Goal: Book appointment/travel/reservation

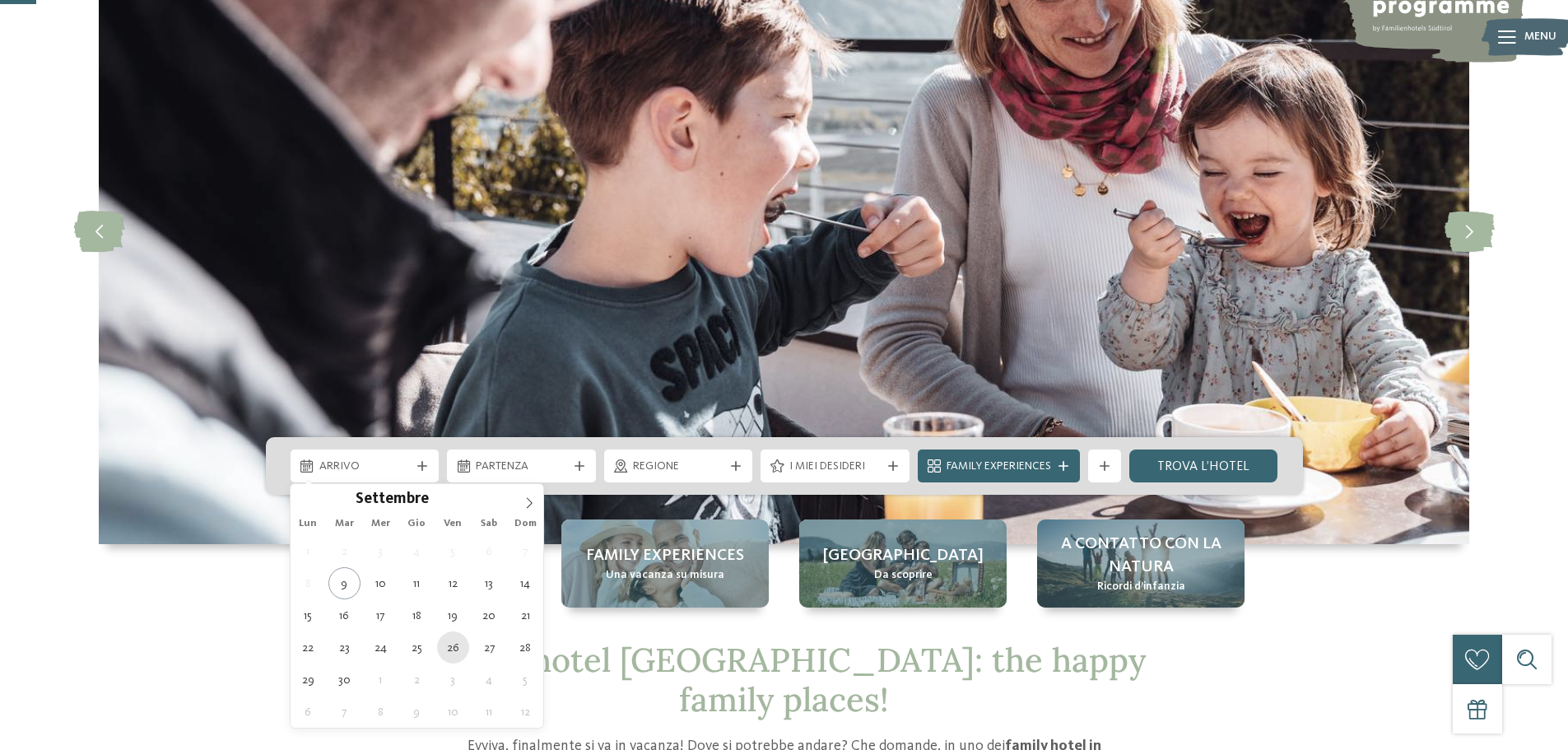
type div "[DATE]"
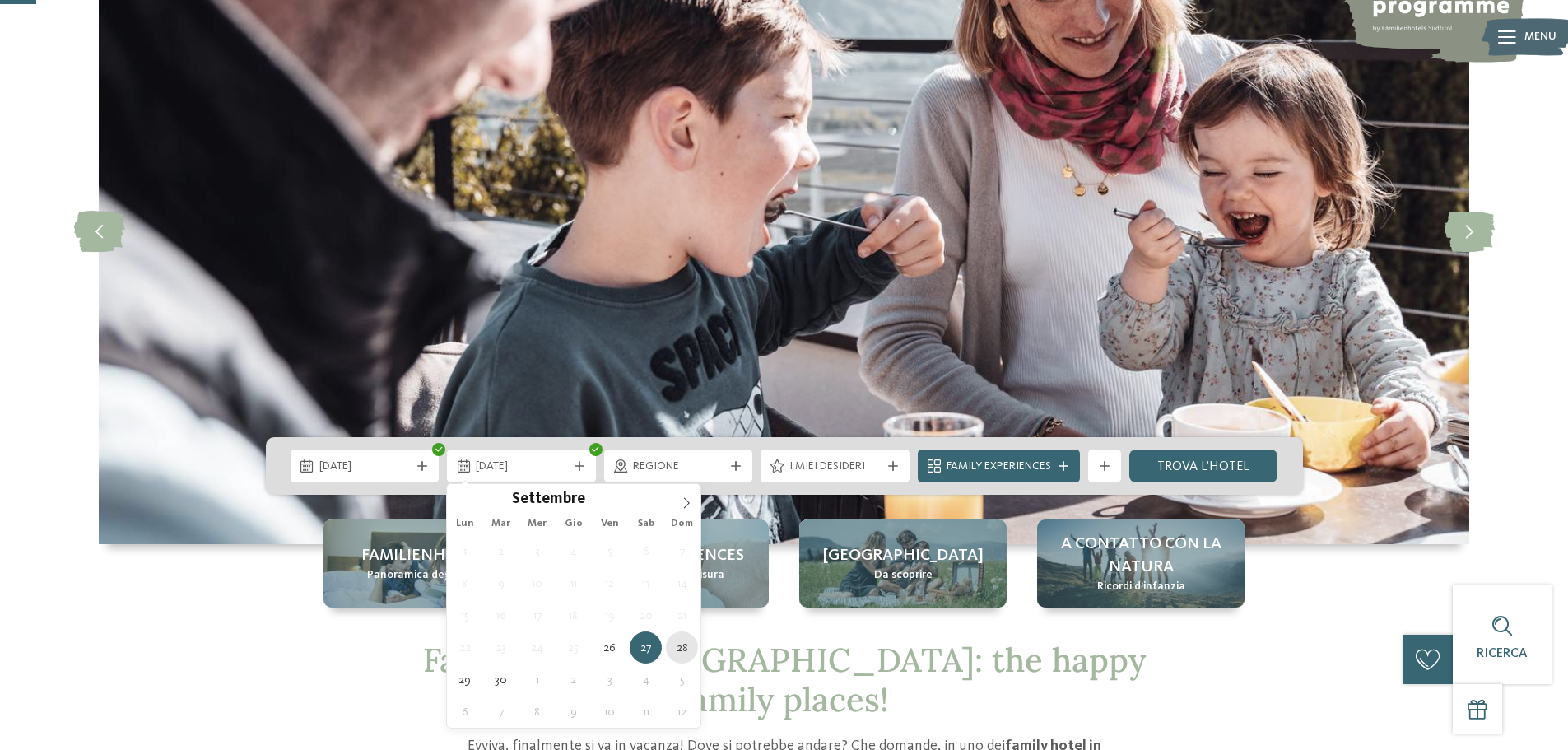
type div "[DATE]"
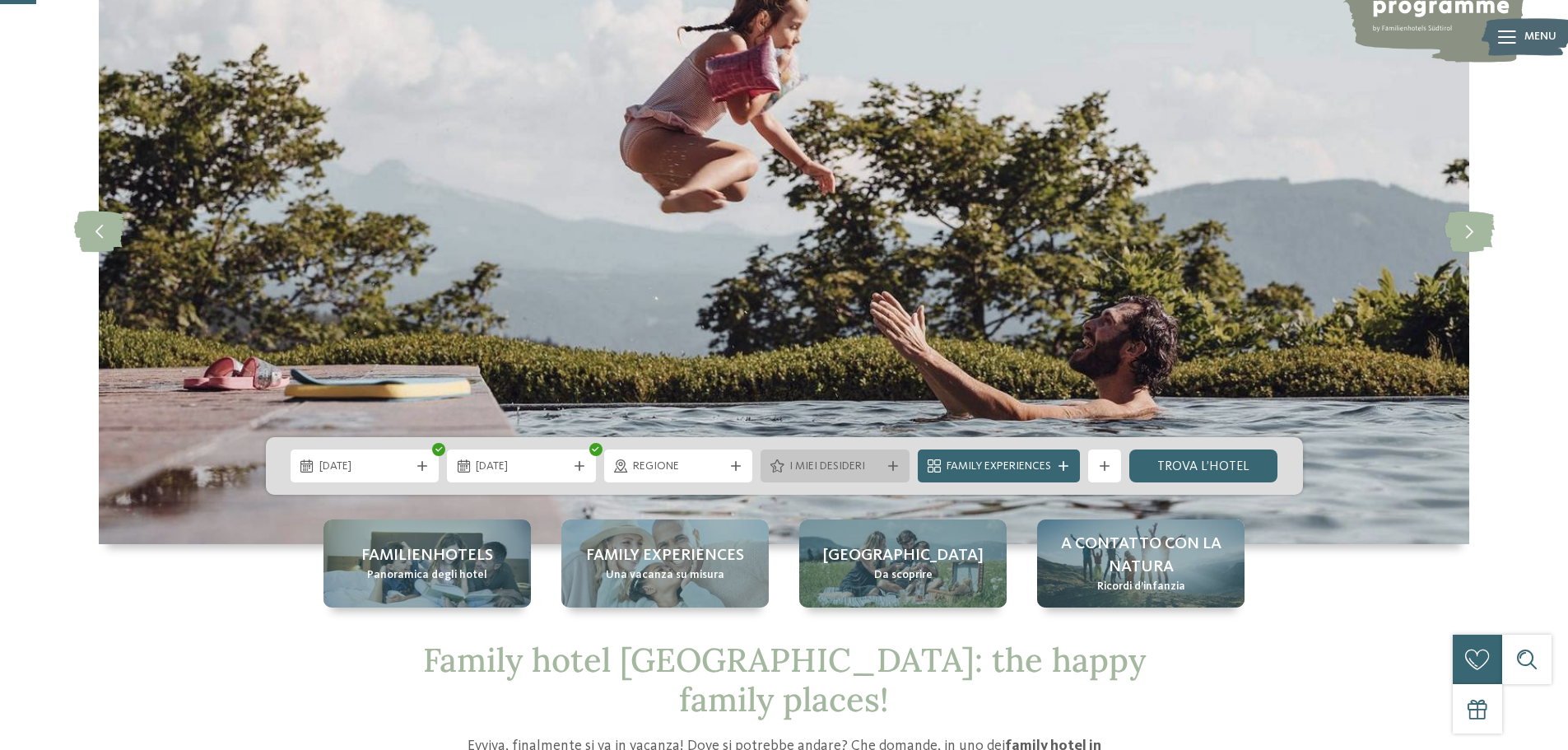
click at [893, 461] on icon at bounding box center [893, 466] width 10 height 10
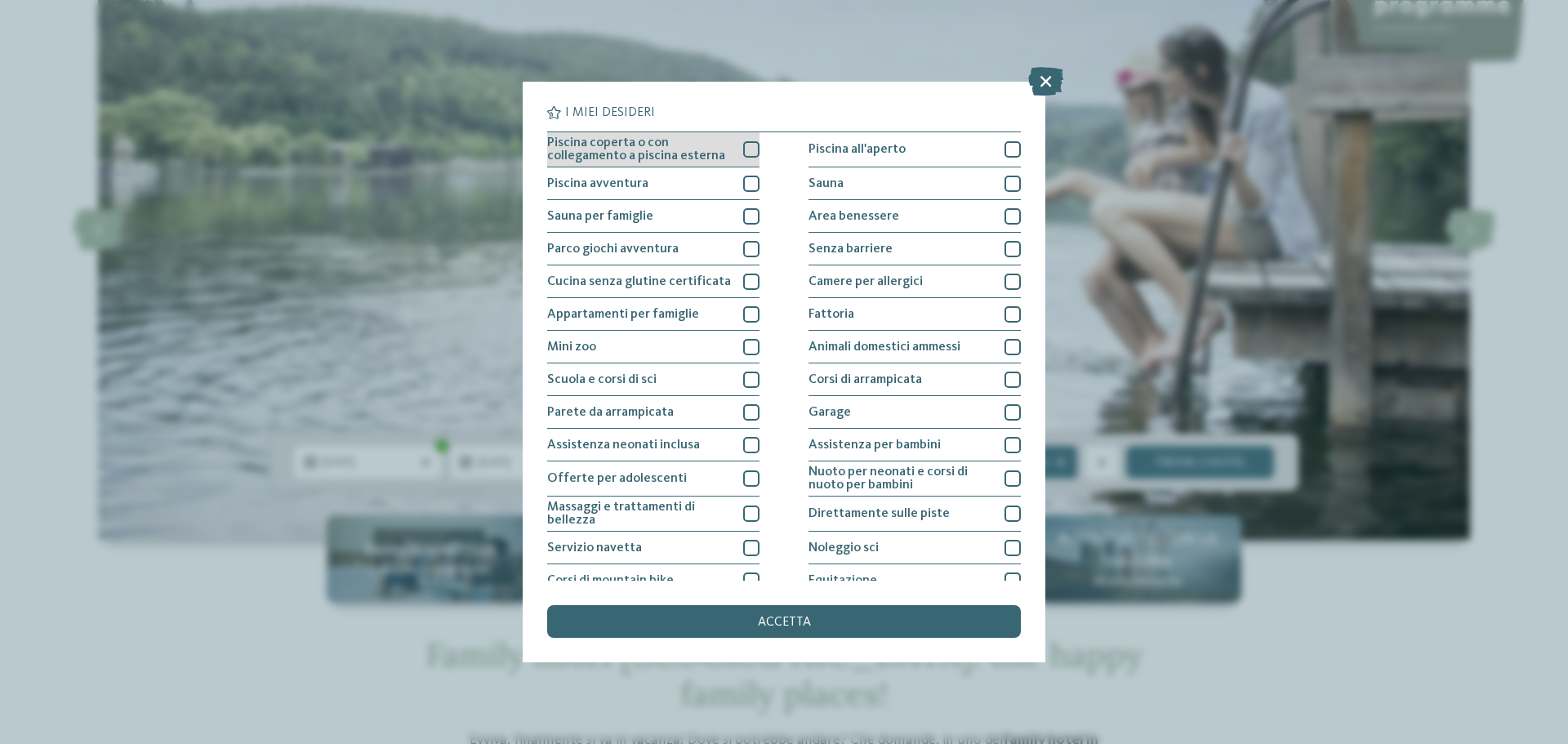
click at [749, 153] on div at bounding box center [752, 150] width 17 height 17
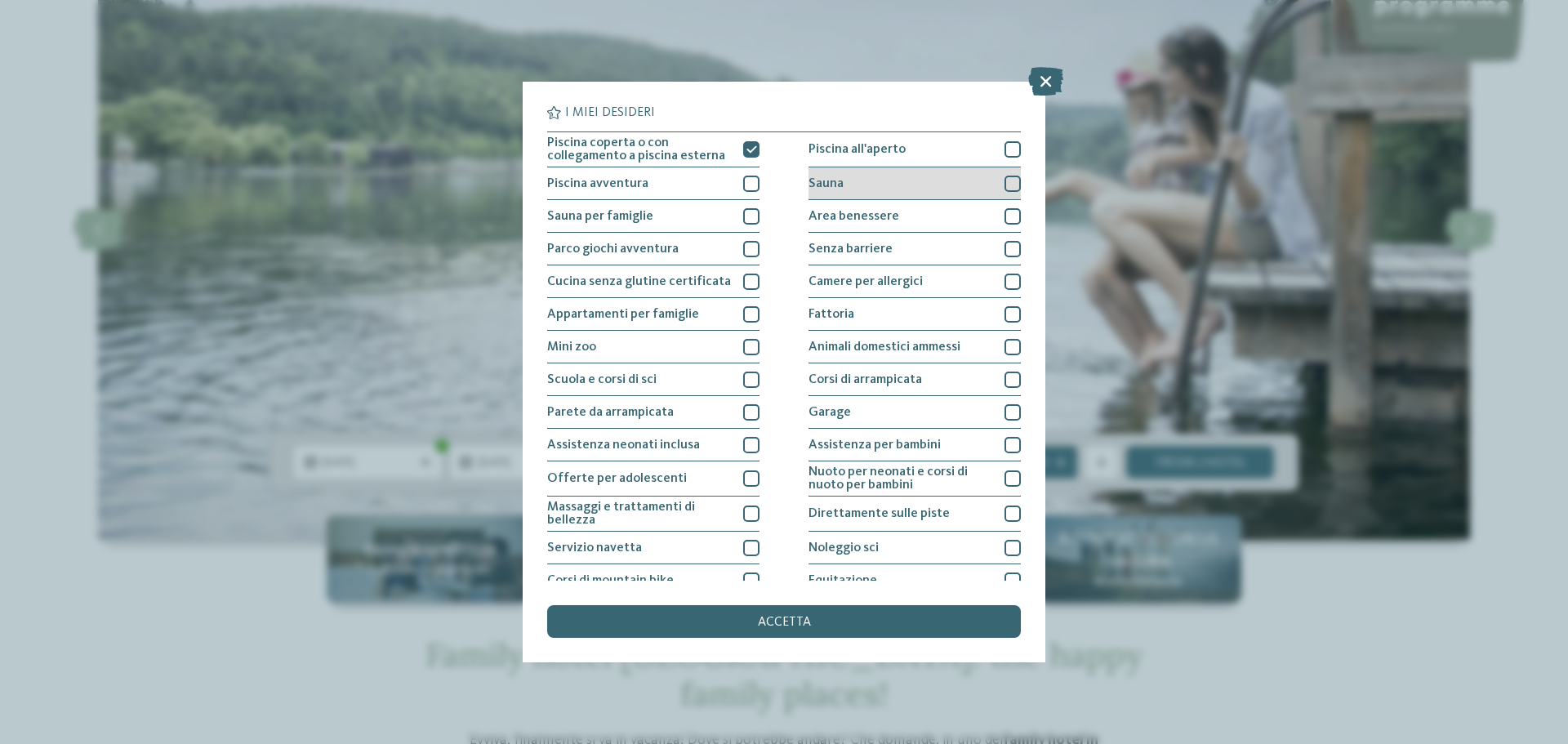
click at [994, 187] on div "Sauna" at bounding box center [915, 183] width 212 height 33
click at [1004, 216] on div at bounding box center [1013, 217] width 17 height 17
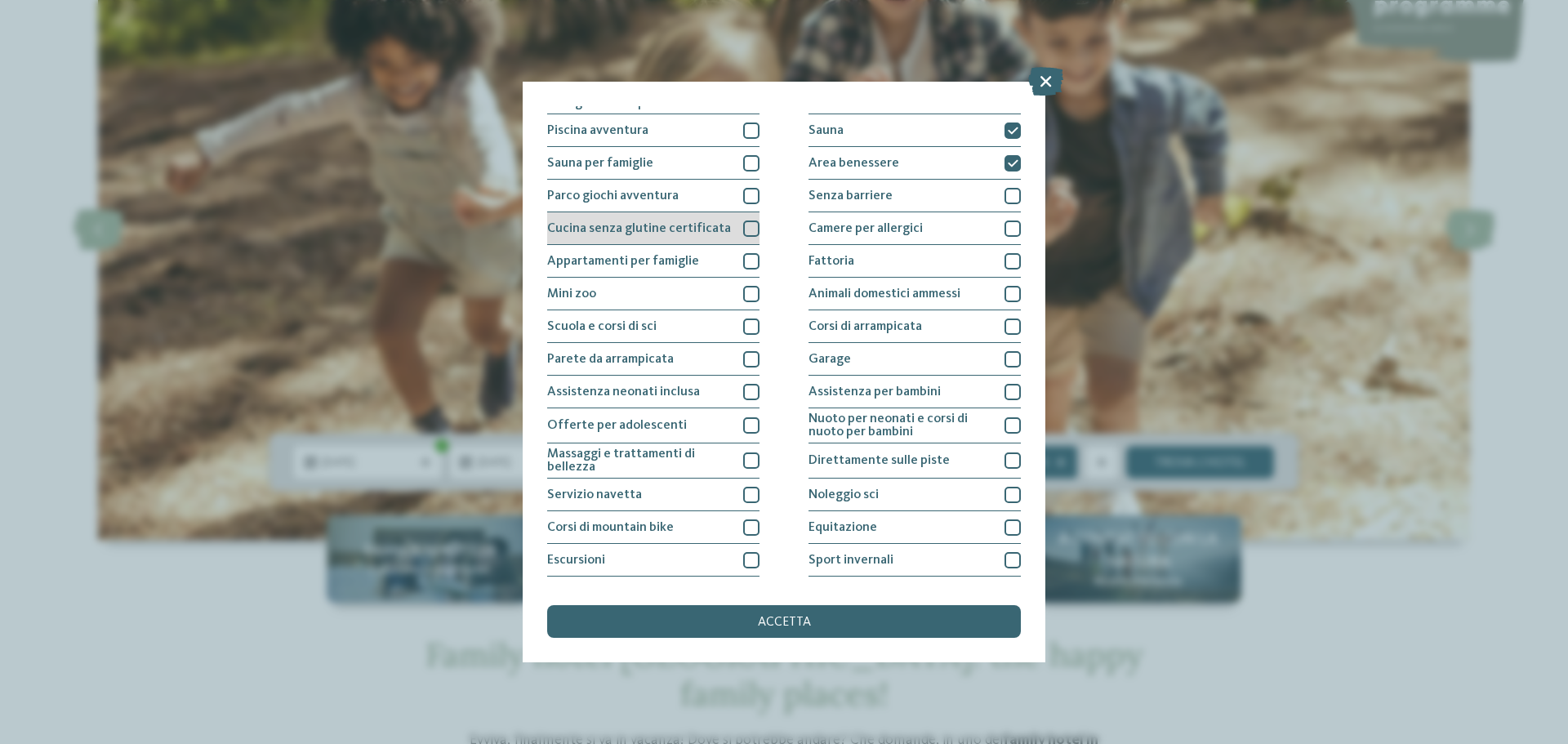
scroll to position [82, 0]
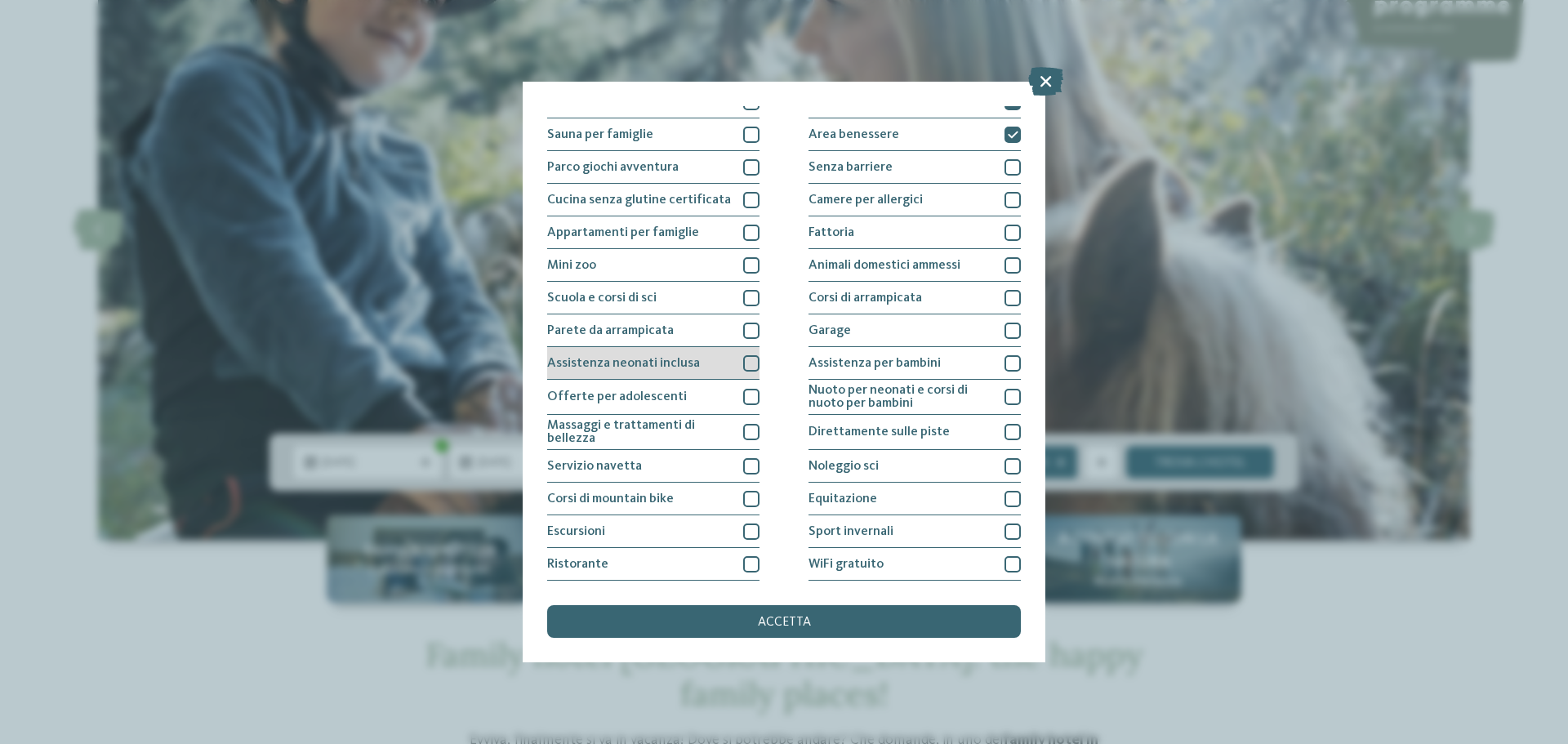
click at [743, 366] on div at bounding box center [752, 363] width 17 height 17
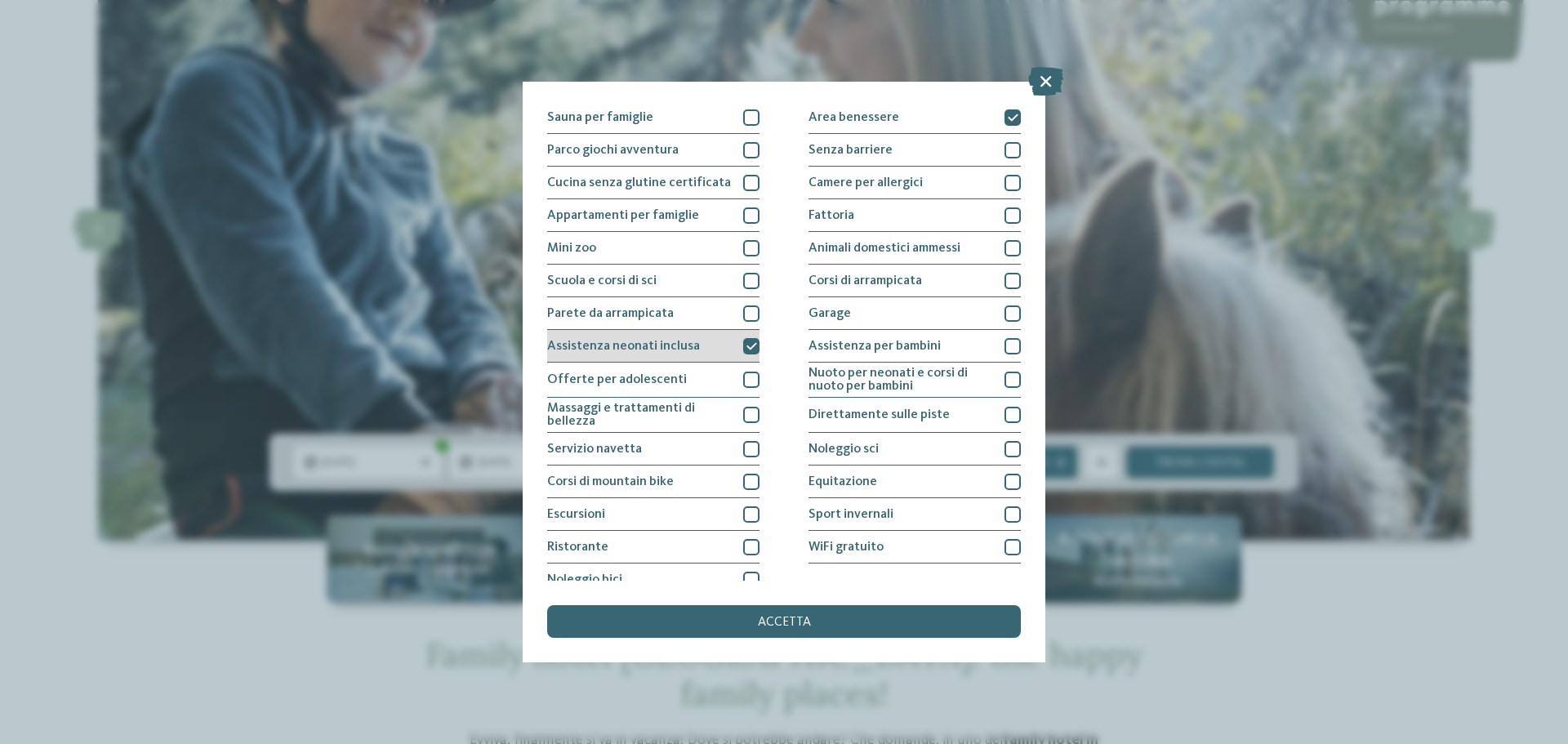
scroll to position [115, 0]
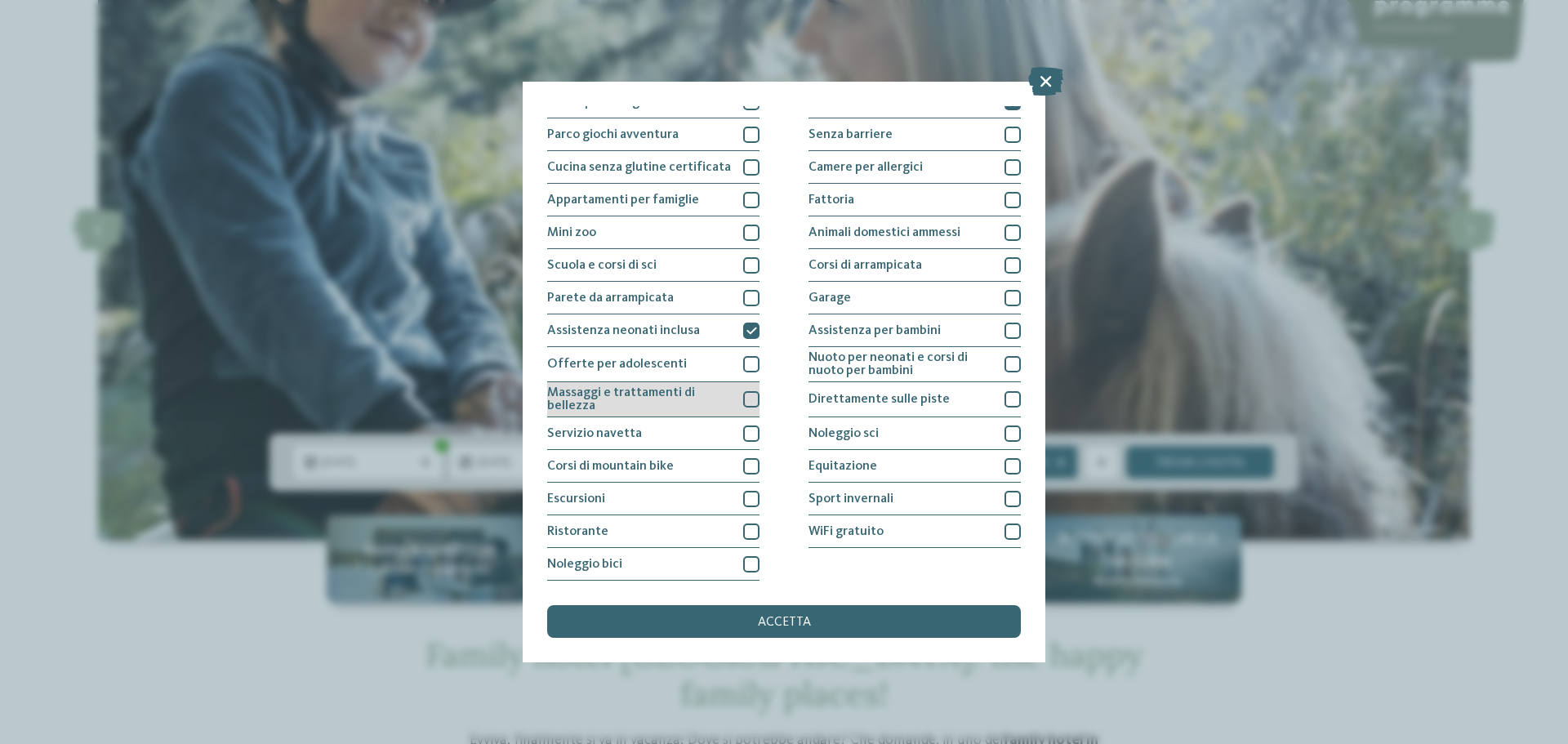
click at [748, 387] on div "Massaggi e trattamenti di bellezza" at bounding box center [653, 399] width 212 height 35
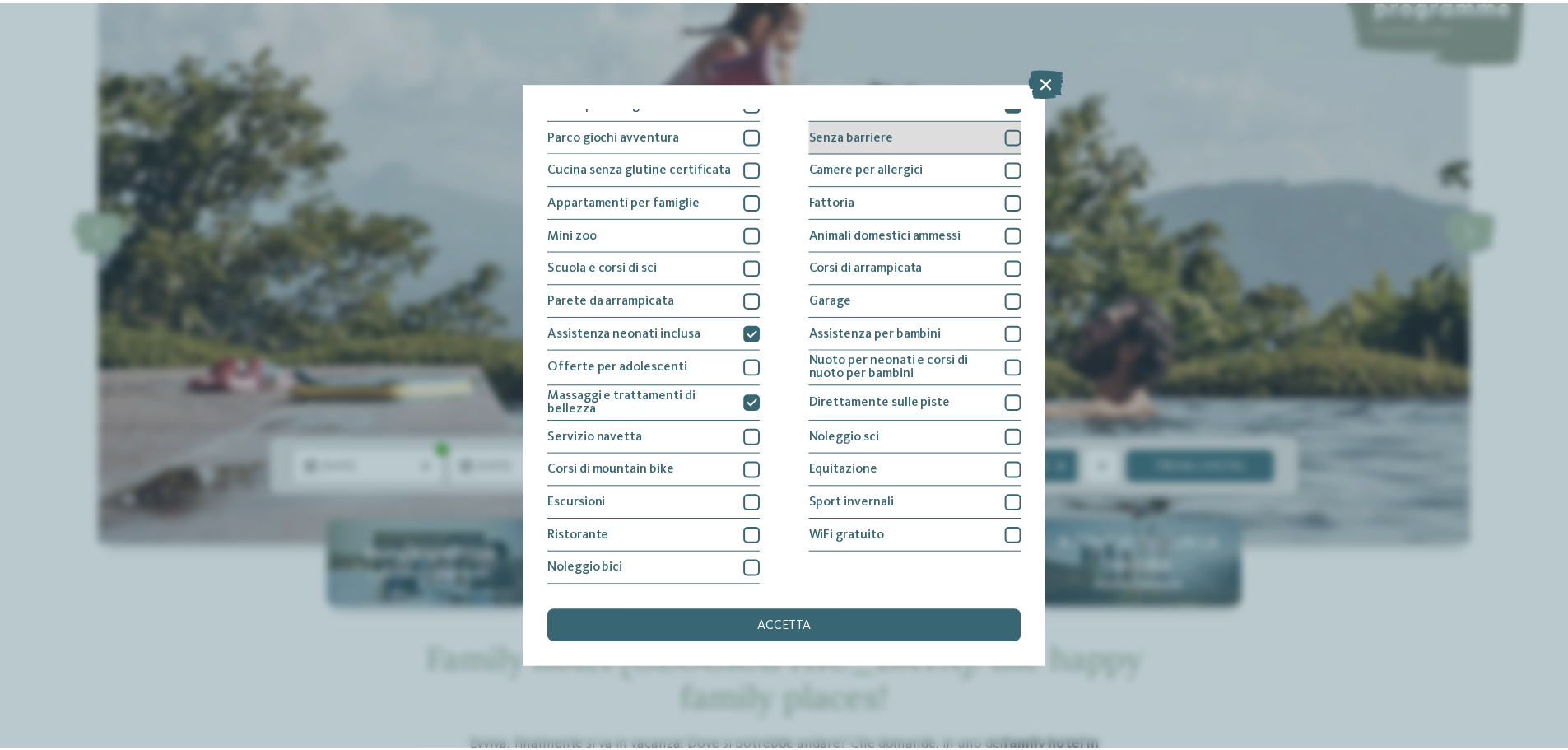
scroll to position [0, 0]
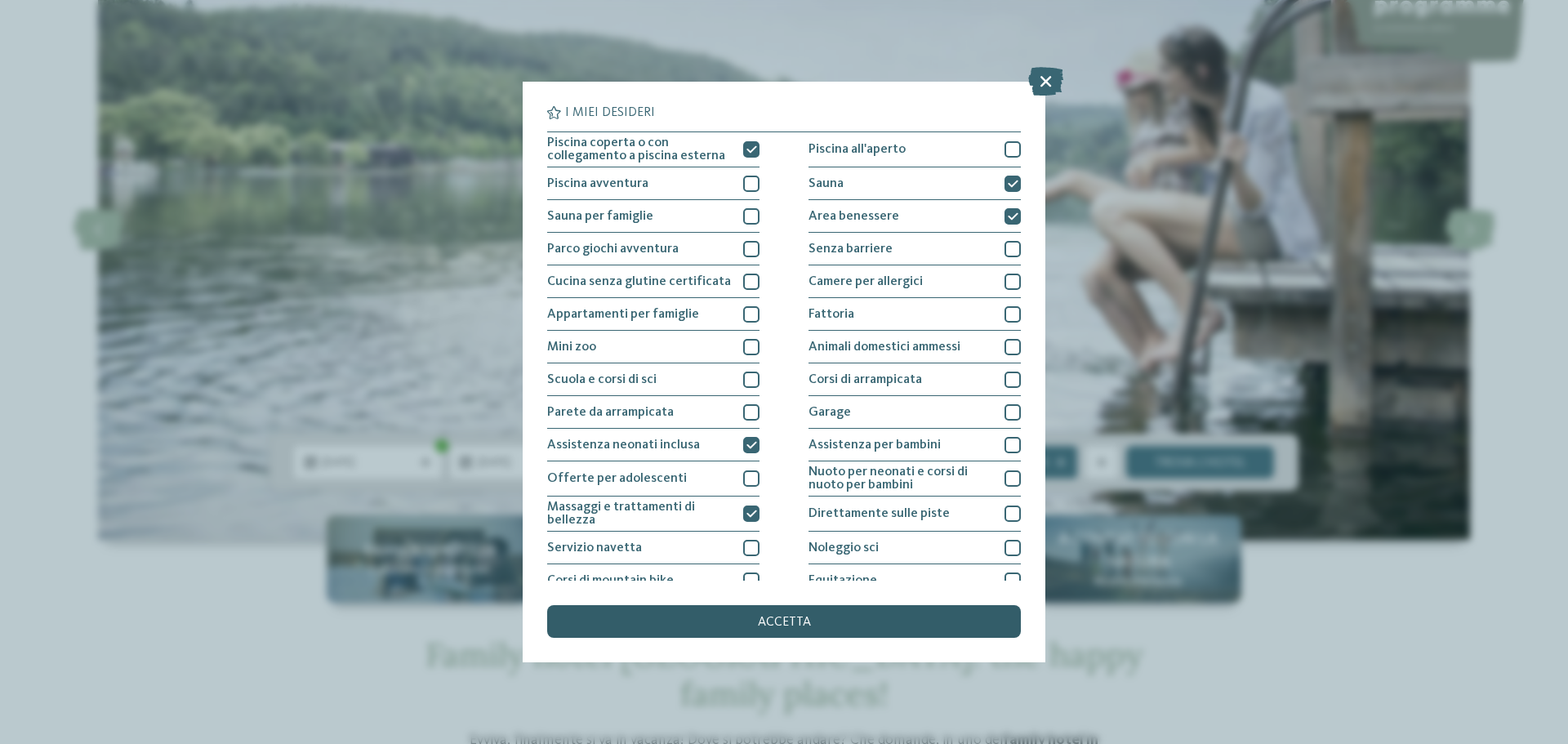
click at [771, 628] on span "accetta" at bounding box center [784, 622] width 53 height 13
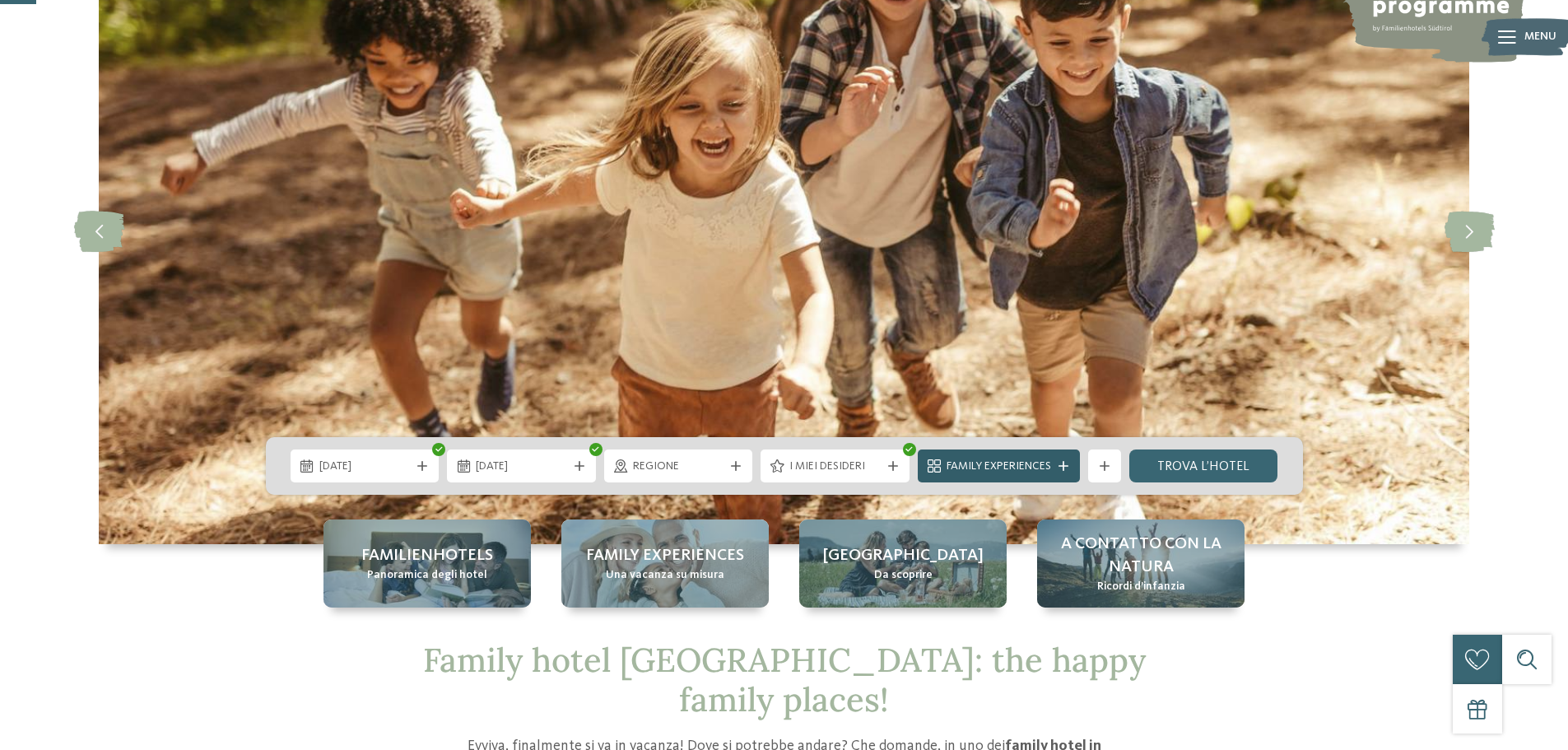
click at [1042, 464] on span "Family Experiences" at bounding box center [998, 467] width 104 height 17
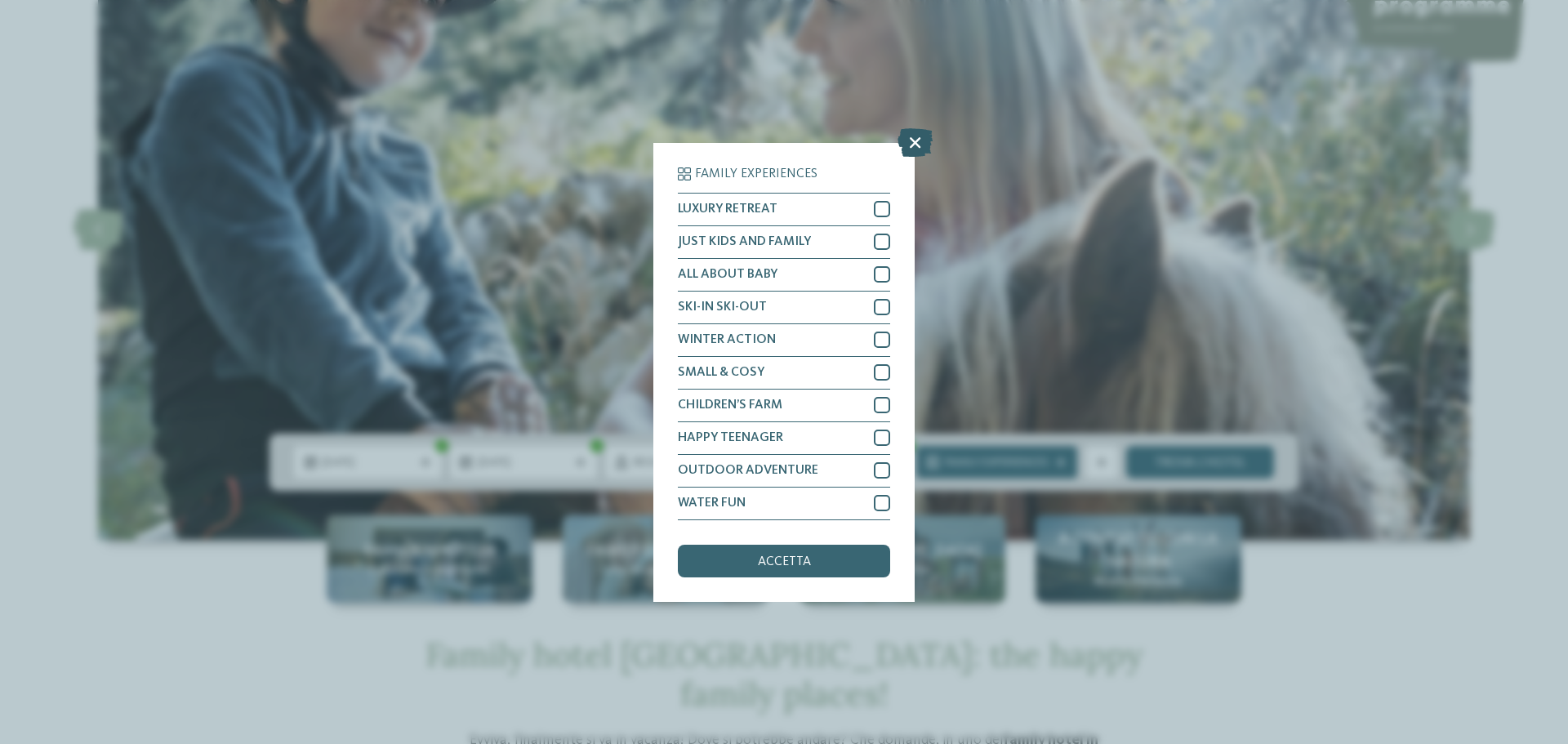
click at [913, 143] on icon at bounding box center [915, 142] width 35 height 29
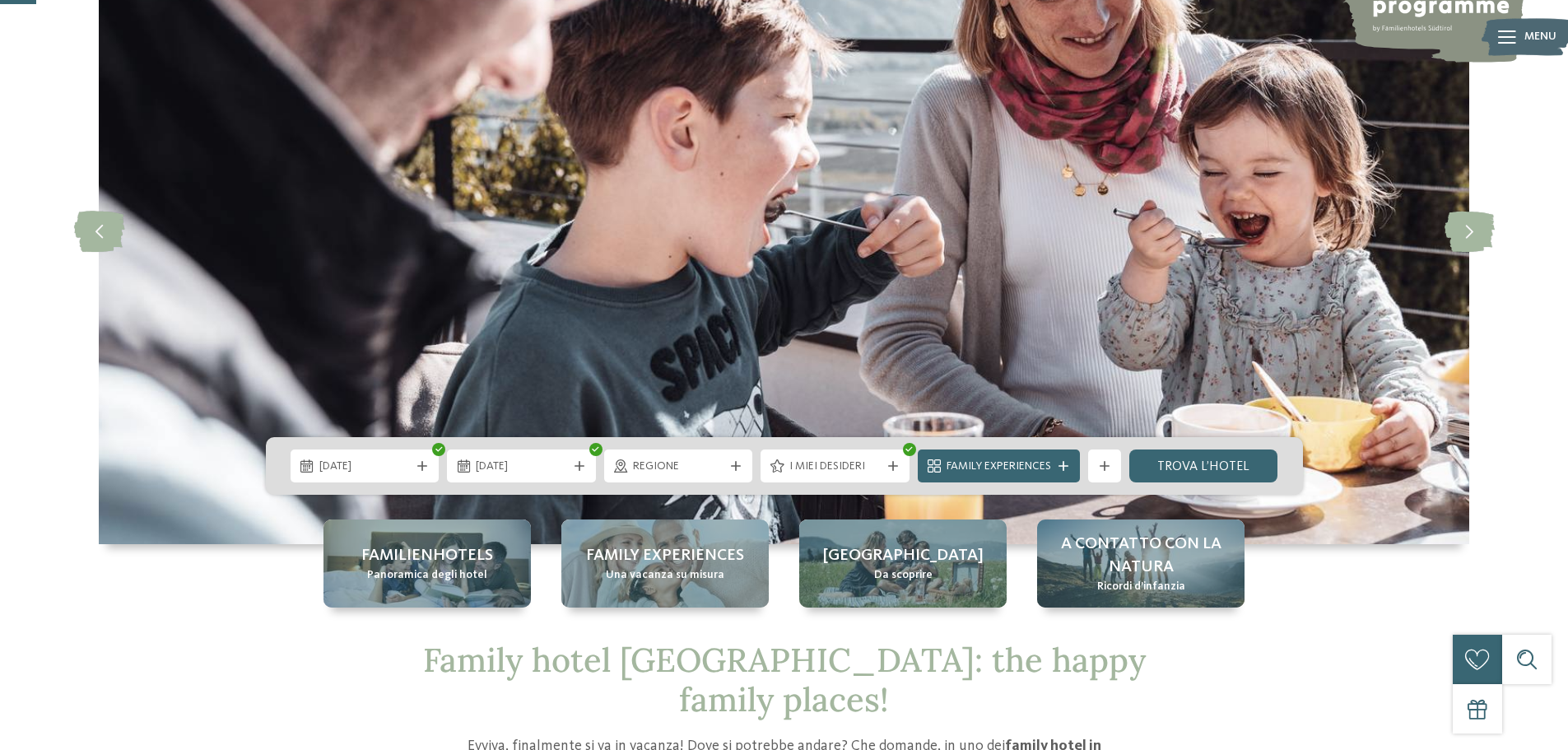
click at [1200, 464] on link "trova l’hotel" at bounding box center [1204, 466] width 149 height 33
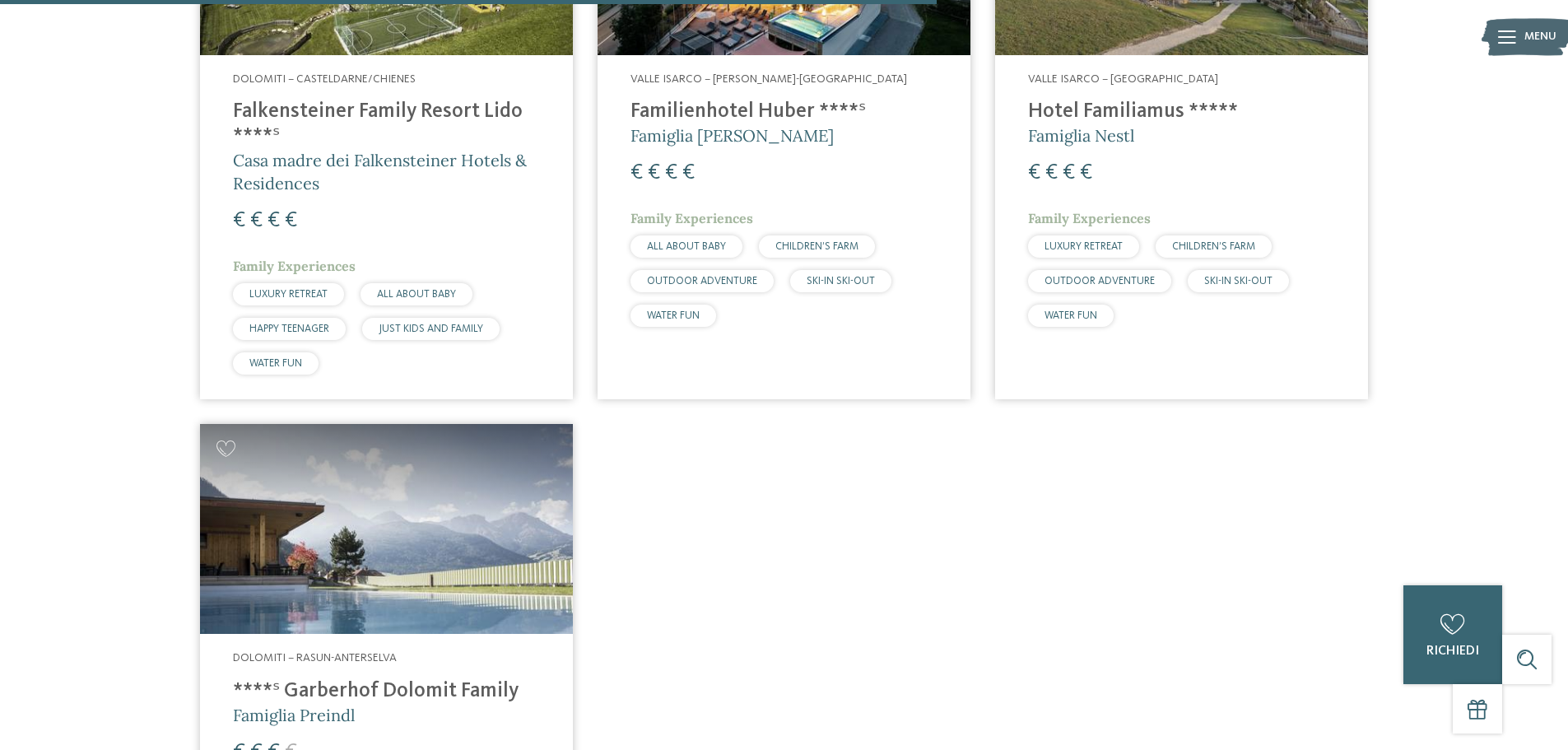
scroll to position [1486, 0]
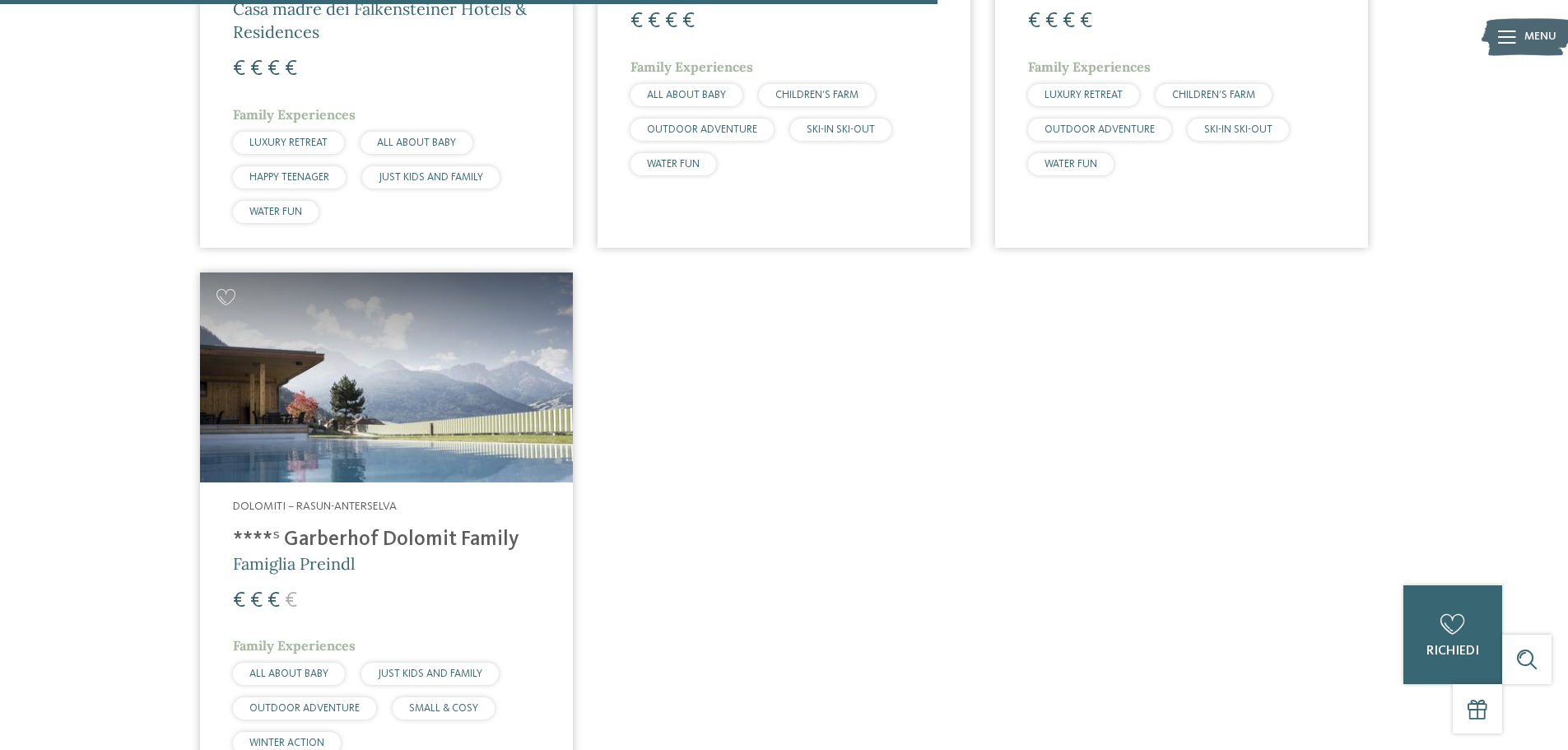
click at [361, 396] on img at bounding box center [386, 377] width 373 height 210
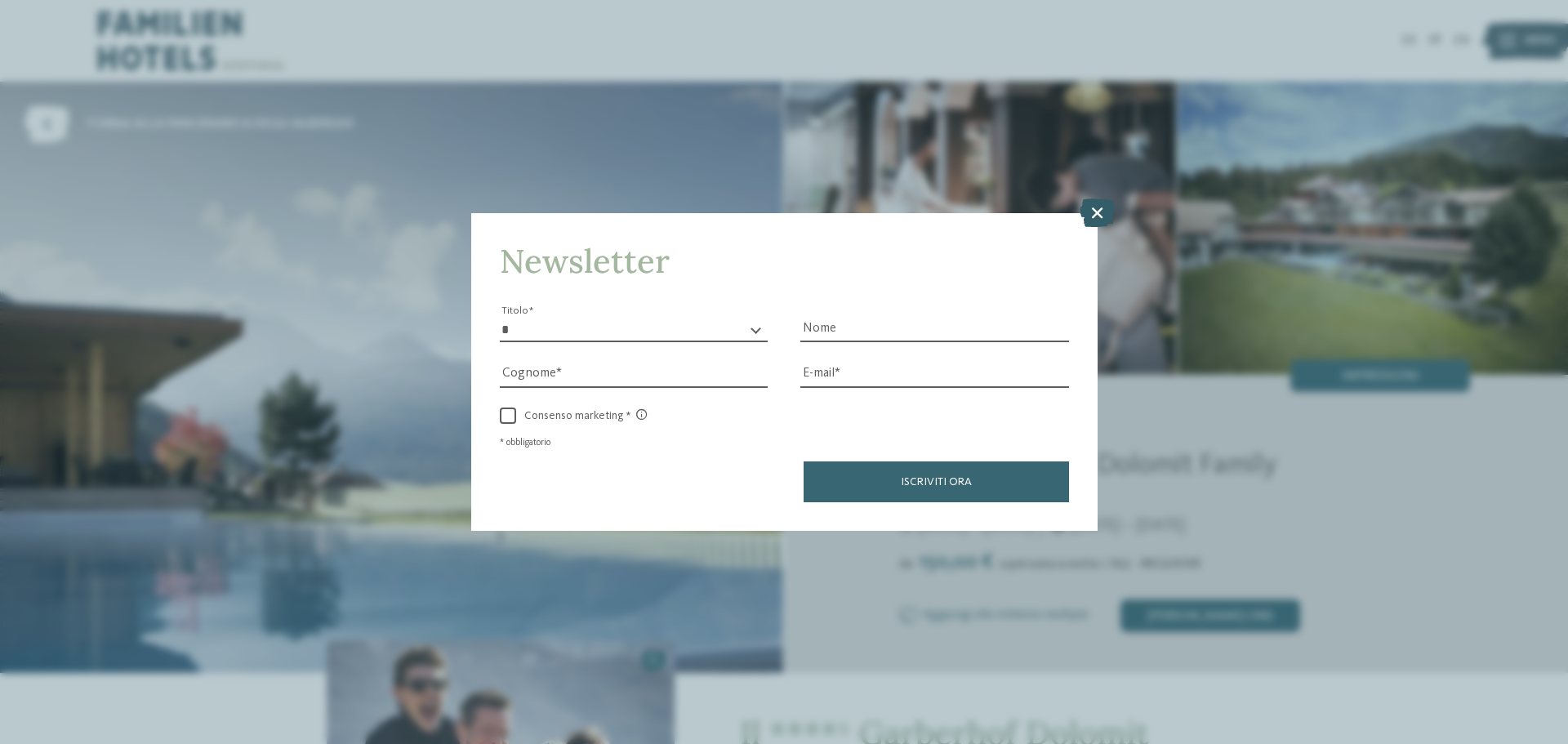
click at [1100, 205] on icon at bounding box center [1098, 212] width 35 height 29
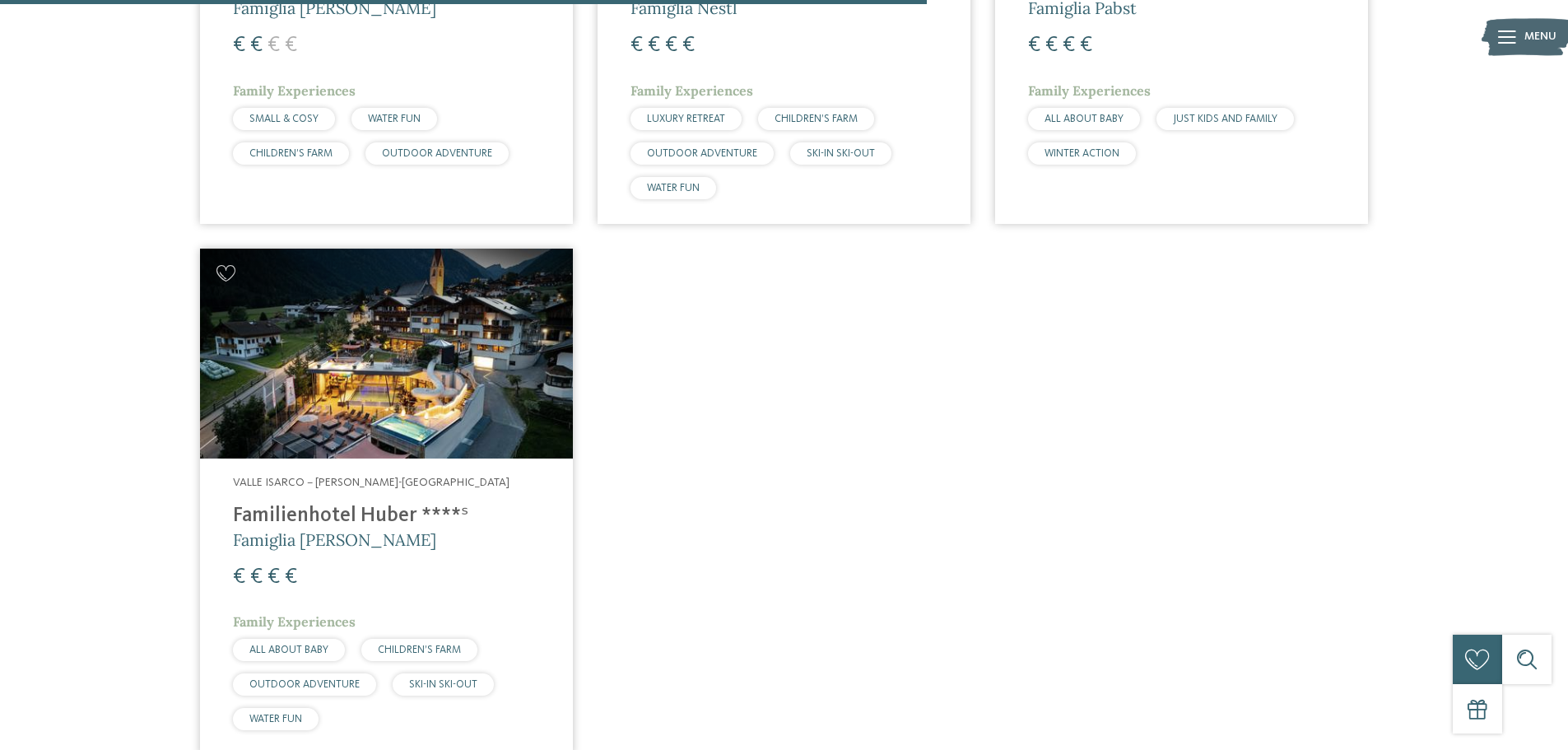
scroll to position [1572, 0]
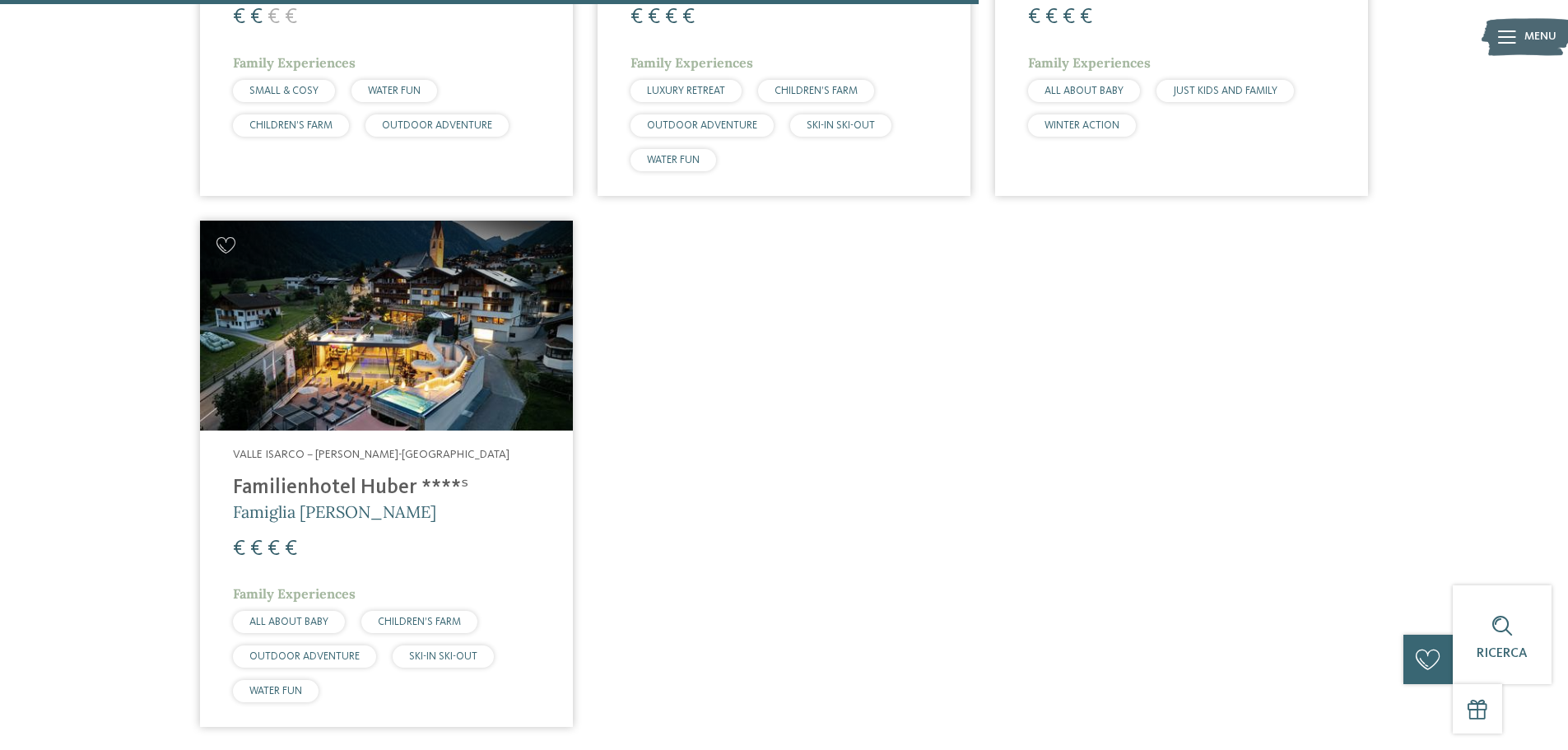
click at [411, 347] on img at bounding box center [386, 326] width 373 height 210
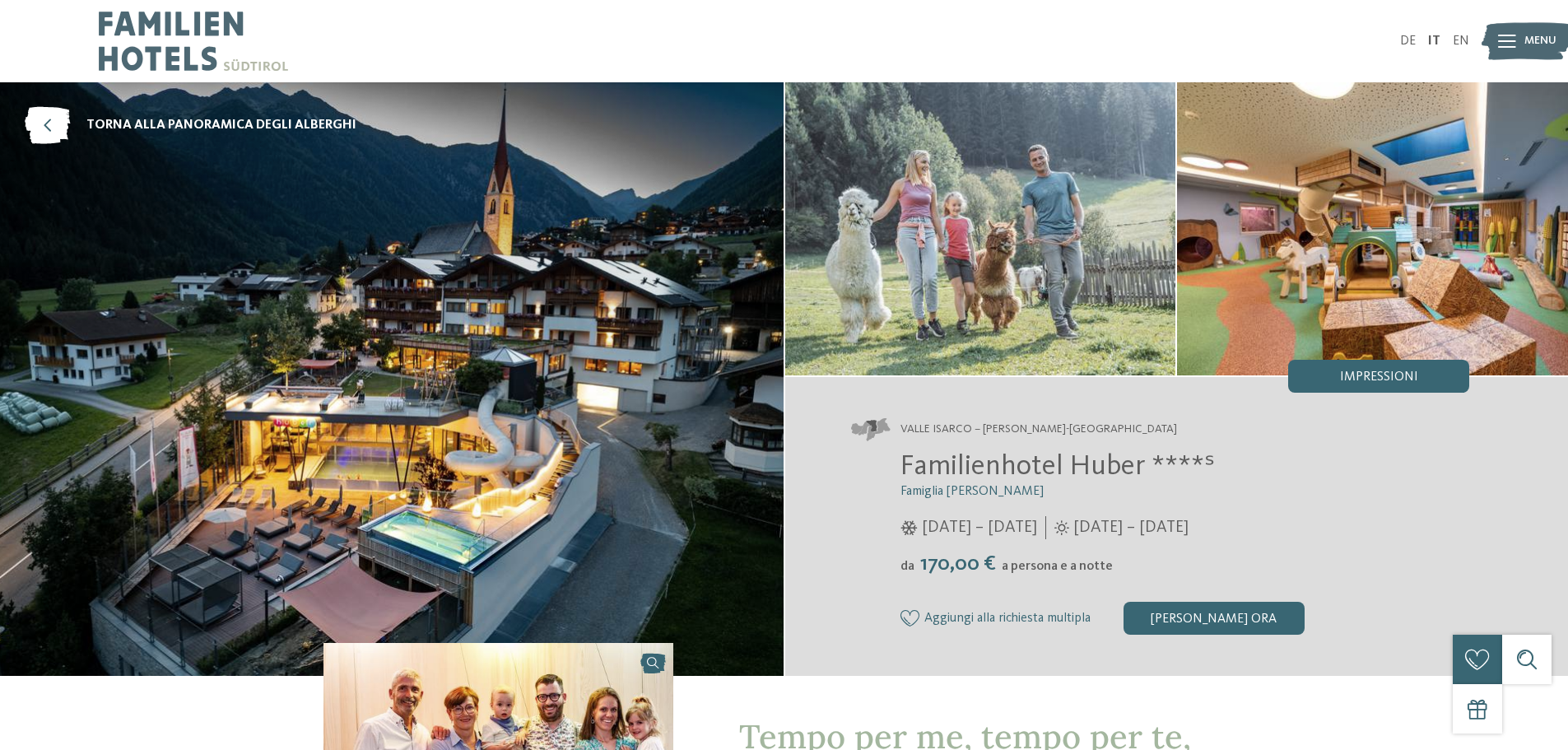
click at [537, 309] on img at bounding box center [392, 379] width 784 height 593
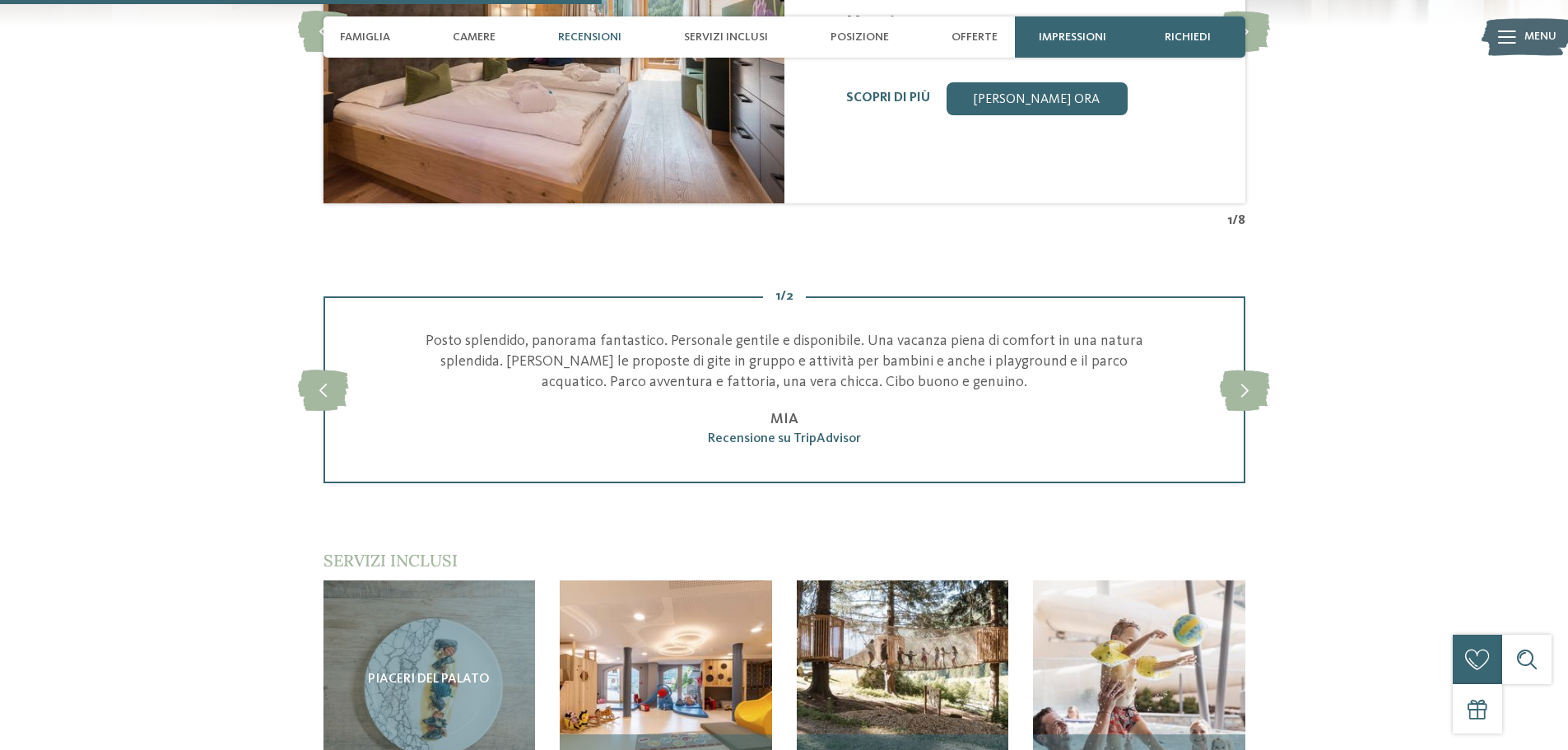
scroll to position [2633, 0]
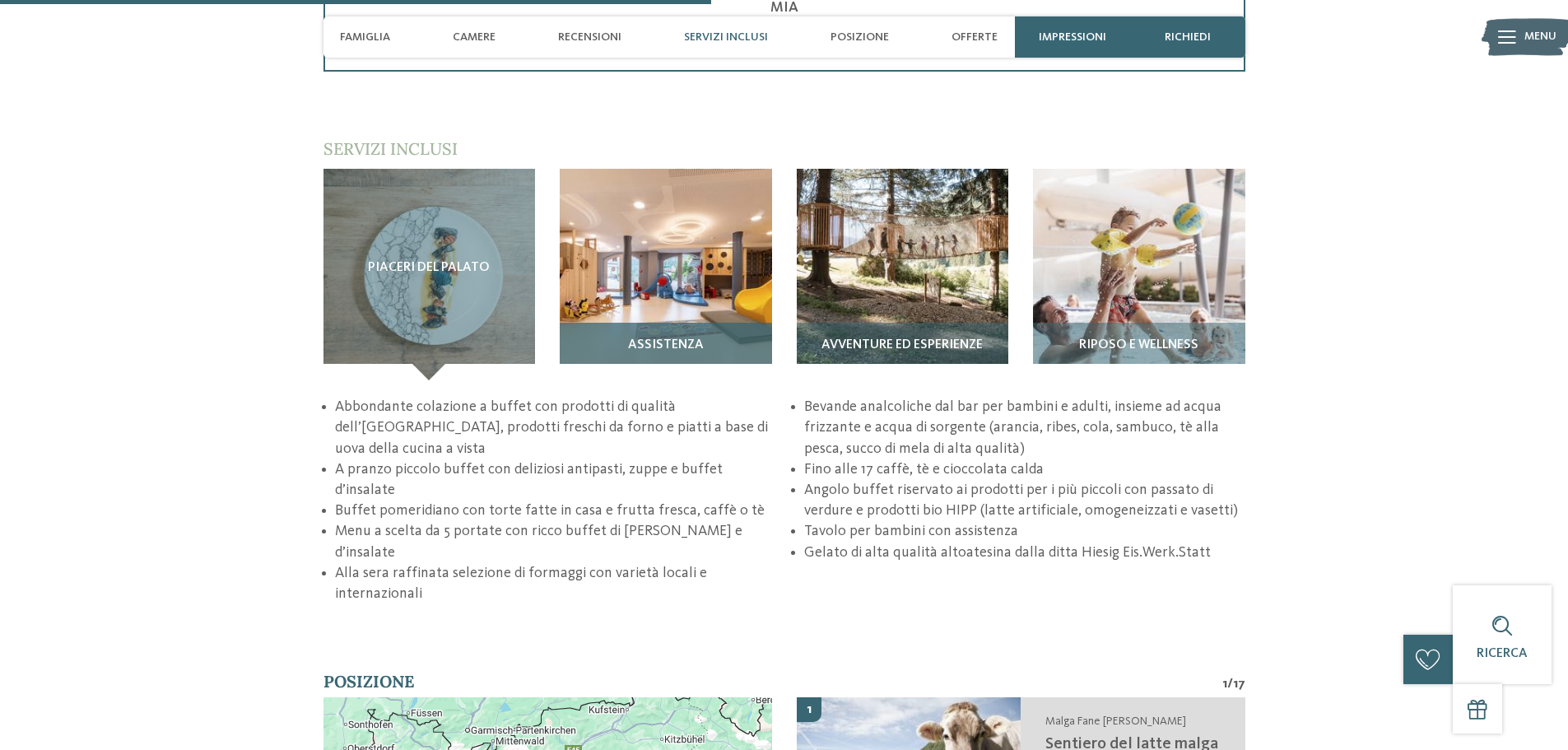
click at [670, 268] on img at bounding box center [666, 275] width 212 height 212
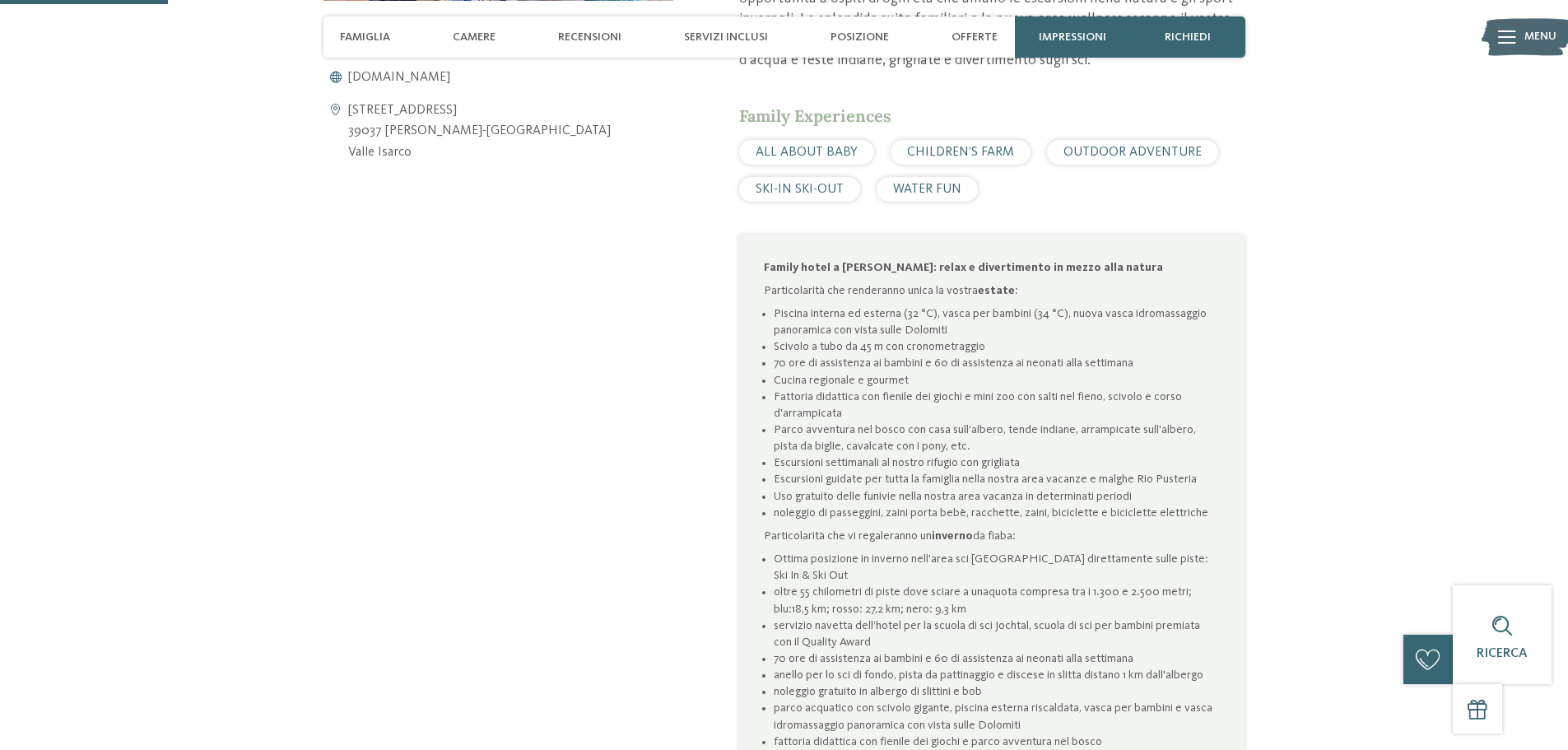
scroll to position [164, 0]
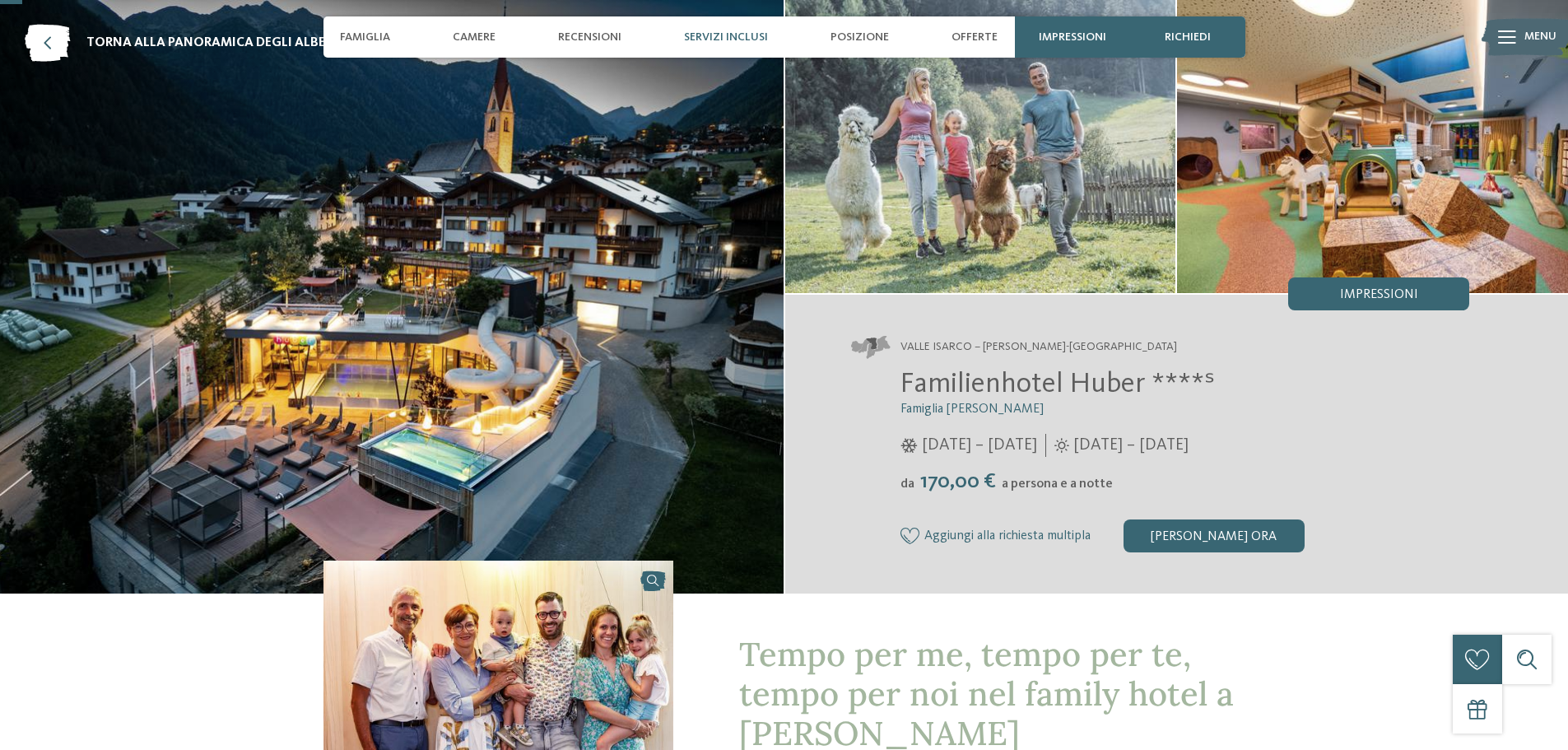
click at [737, 38] on span "Servizi inclusi" at bounding box center [726, 37] width 84 height 14
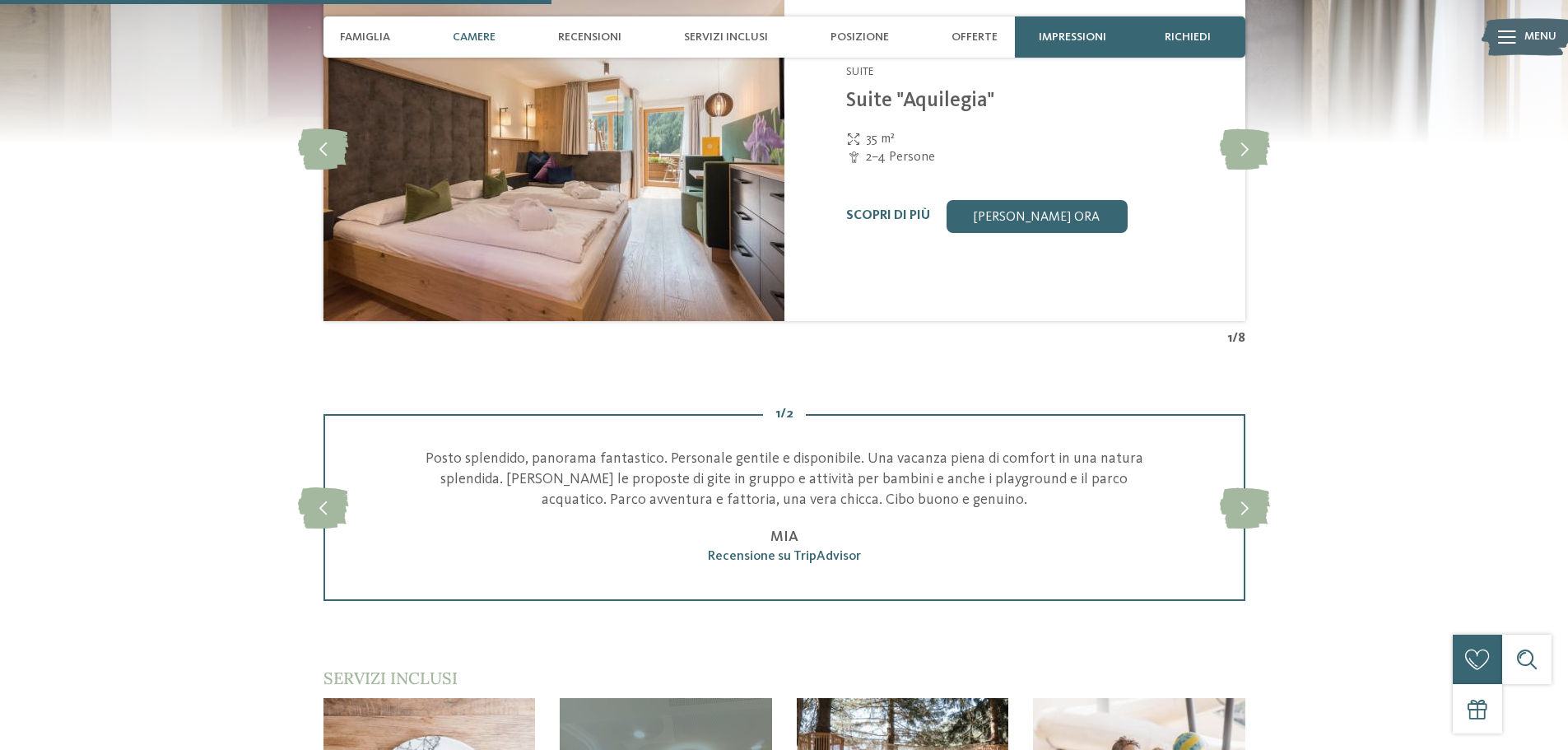
scroll to position [1611, 0]
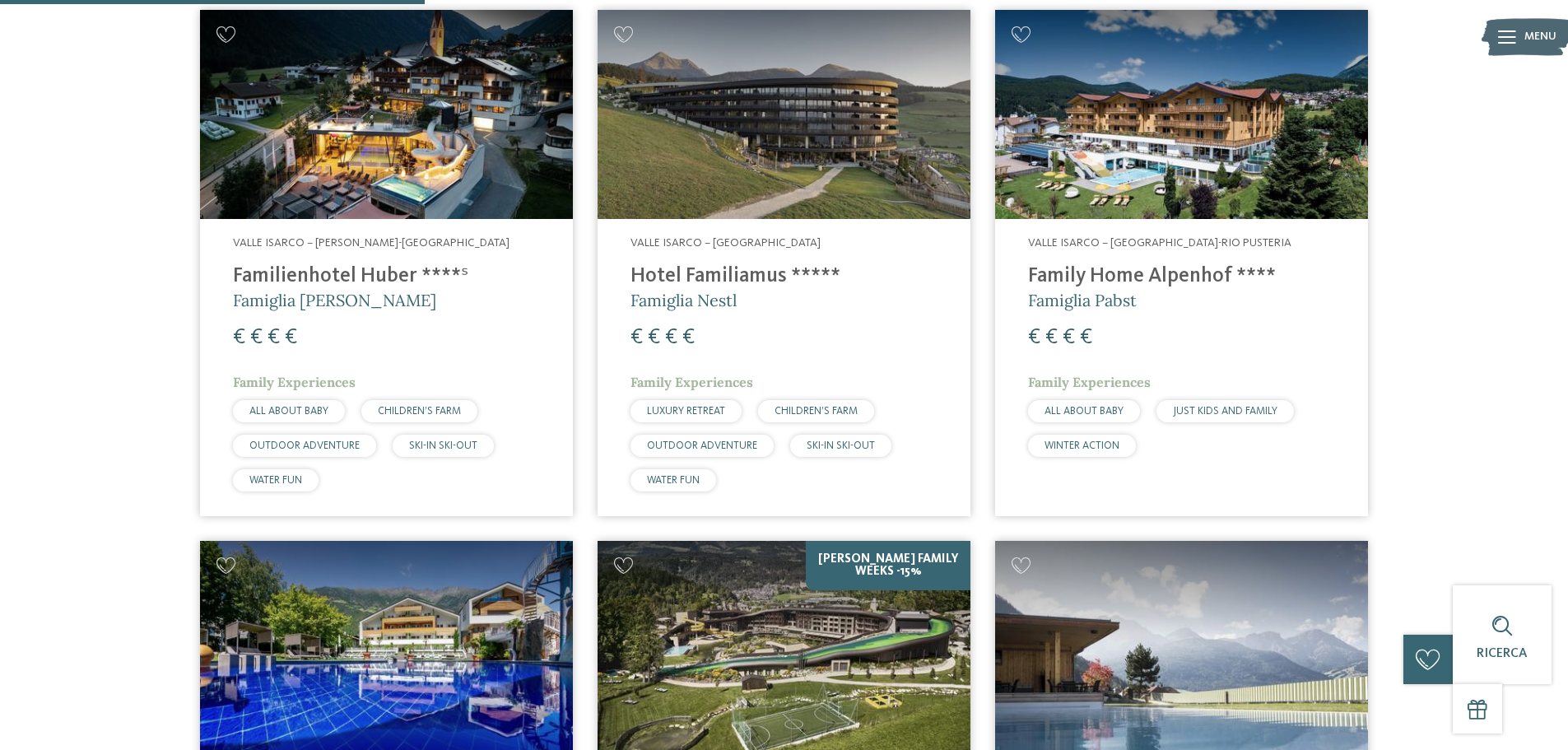
scroll to position [581, 0]
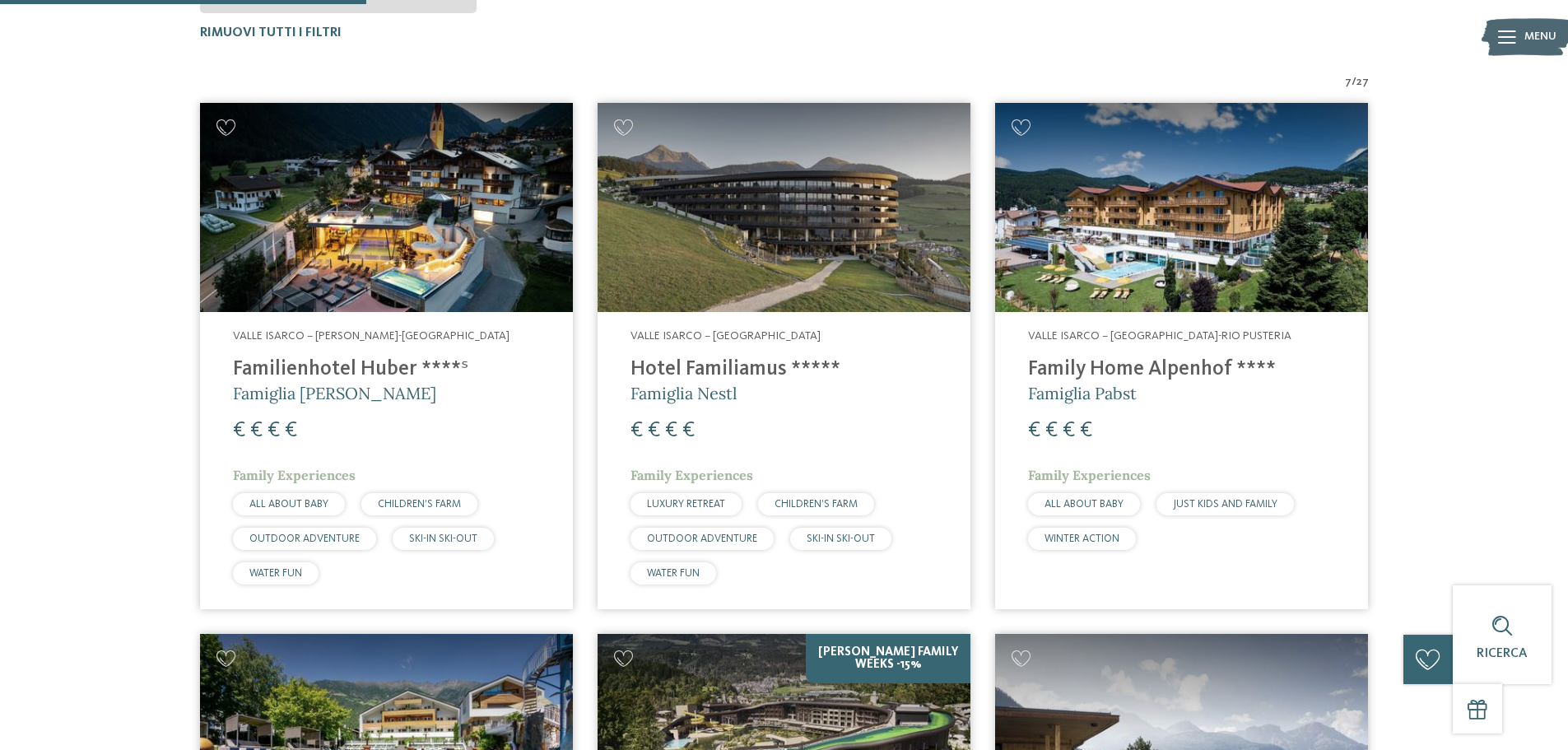
click at [831, 237] on img at bounding box center [783, 208] width 373 height 210
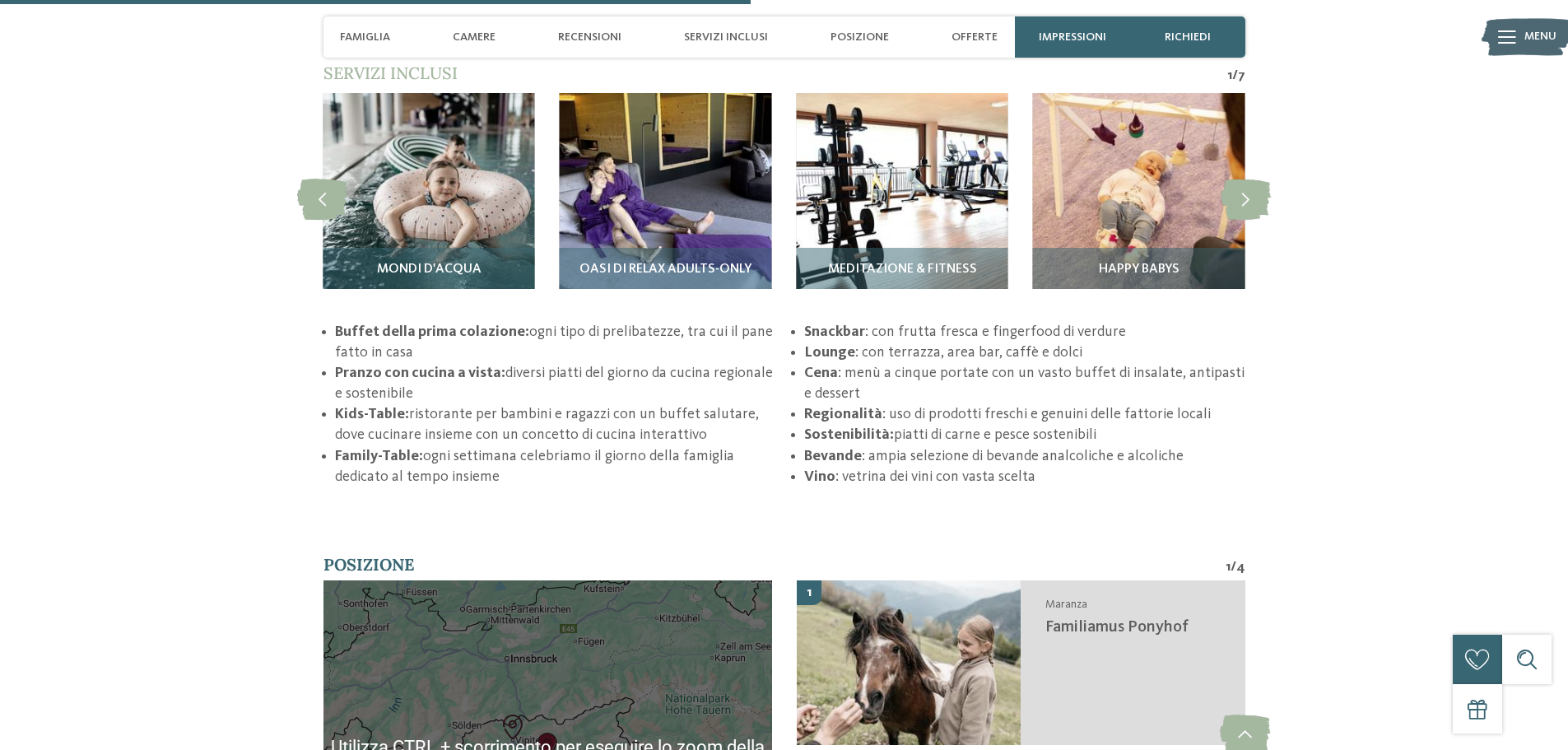
scroll to position [2798, 0]
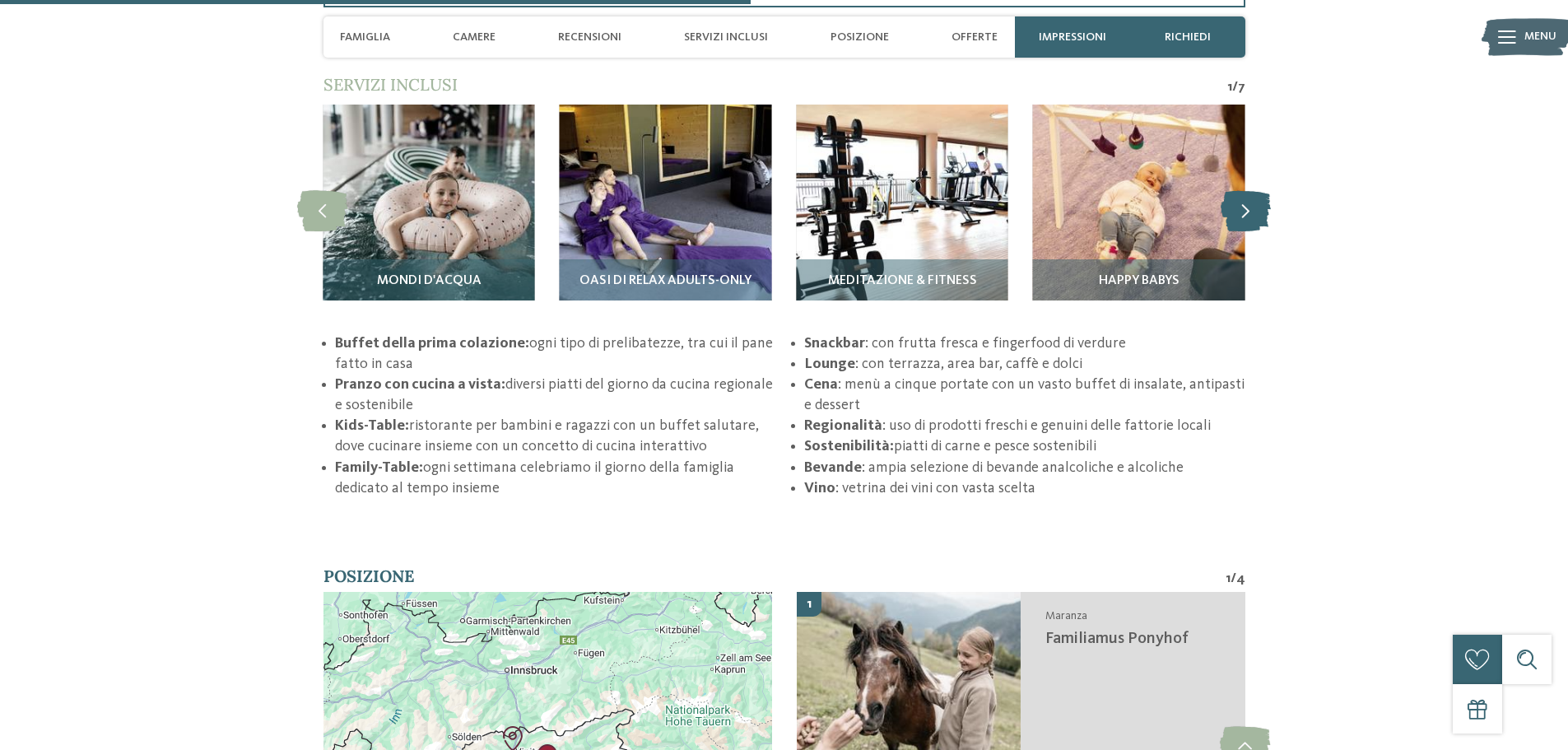
click at [1255, 217] on icon at bounding box center [1245, 211] width 50 height 41
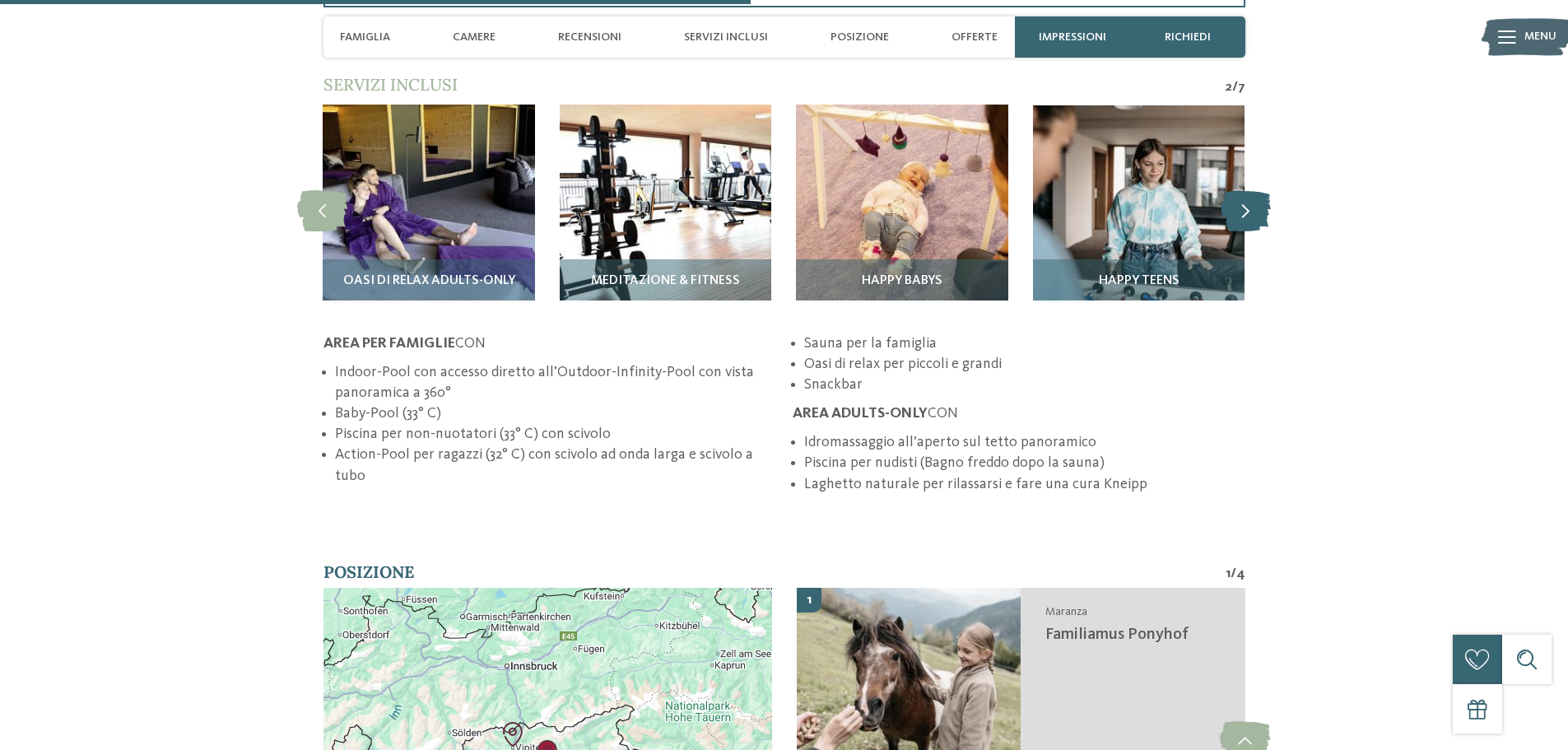
click at [1255, 217] on icon at bounding box center [1245, 211] width 50 height 41
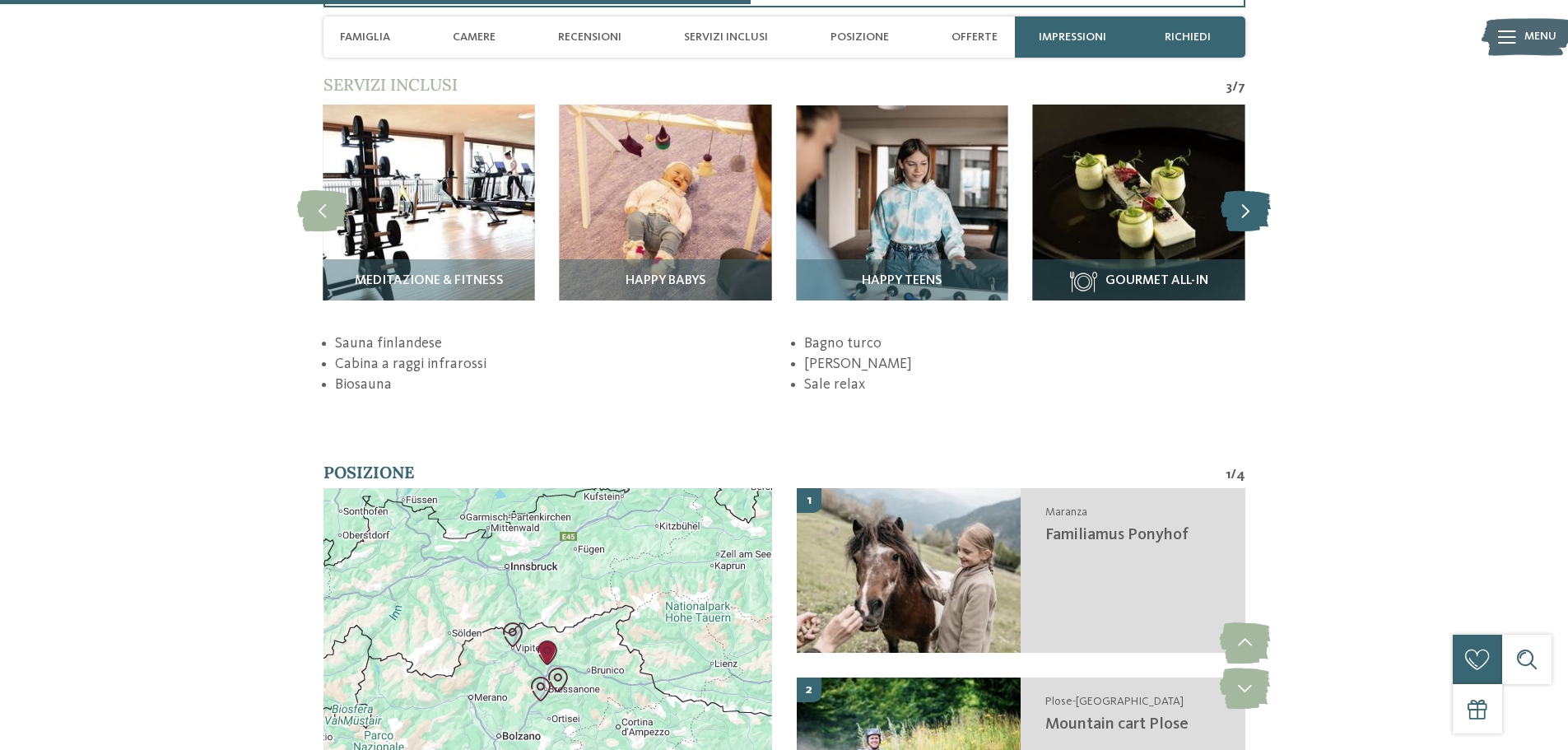
click at [1255, 217] on icon at bounding box center [1245, 211] width 50 height 41
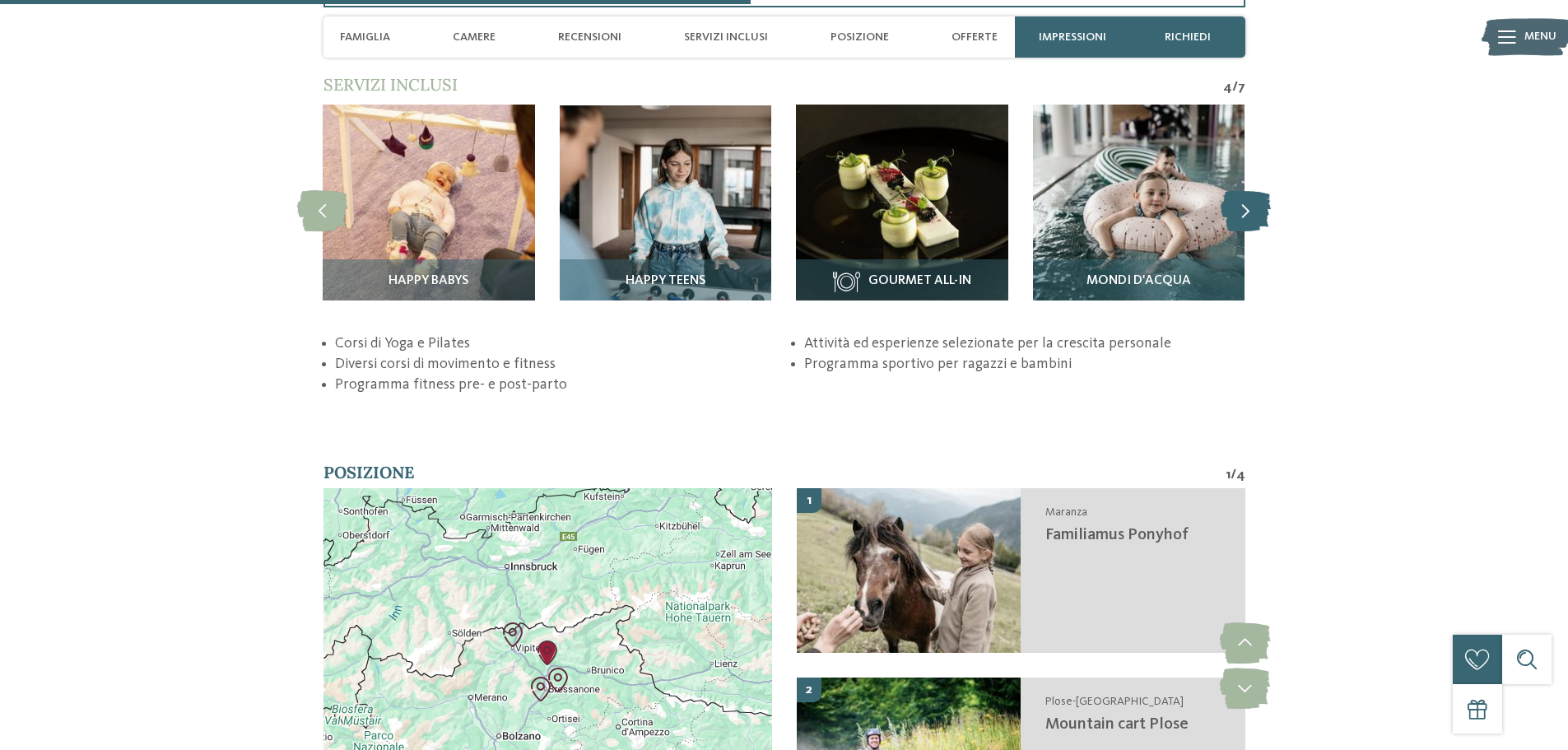
click at [1255, 217] on icon at bounding box center [1245, 211] width 50 height 41
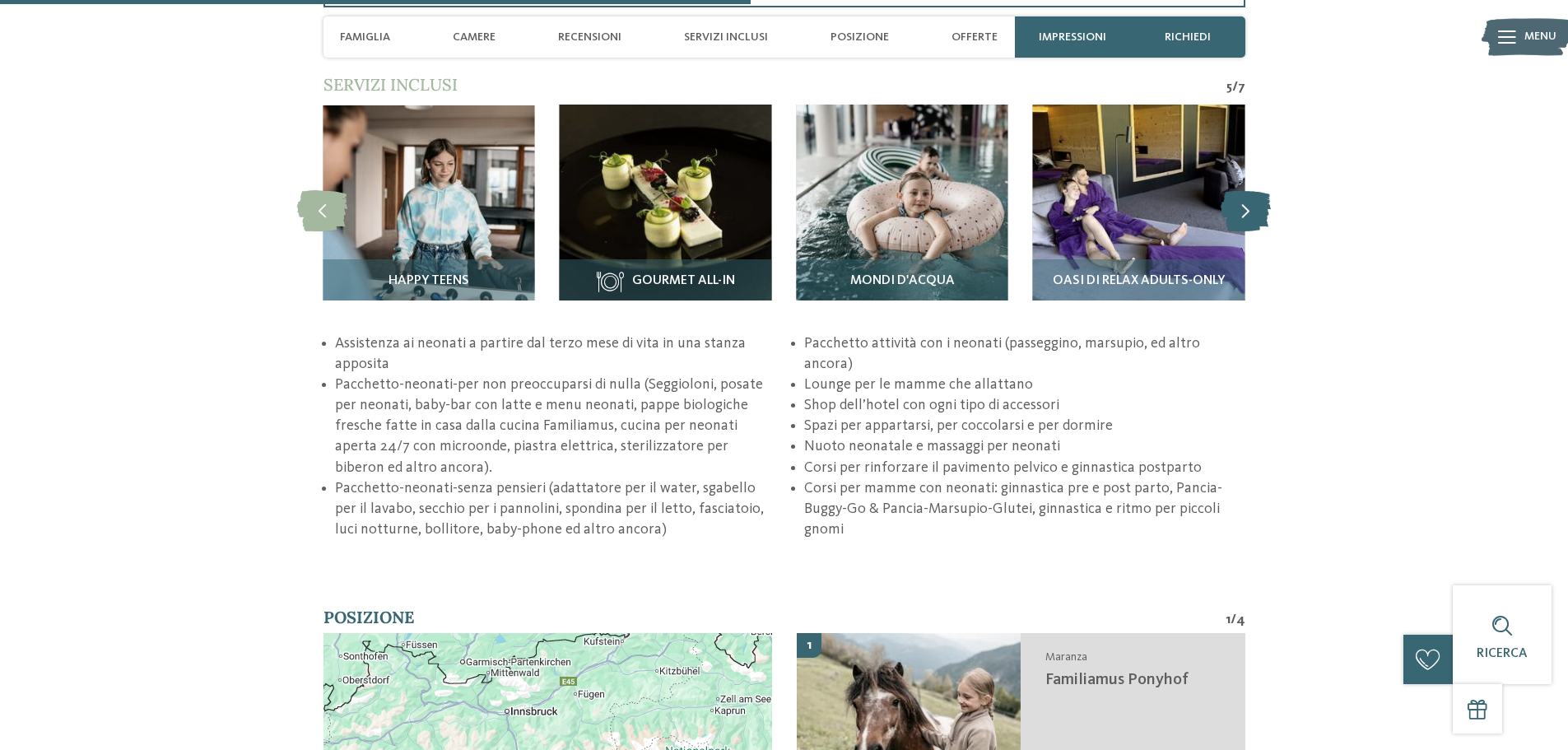
click at [1255, 217] on icon at bounding box center [1245, 211] width 50 height 41
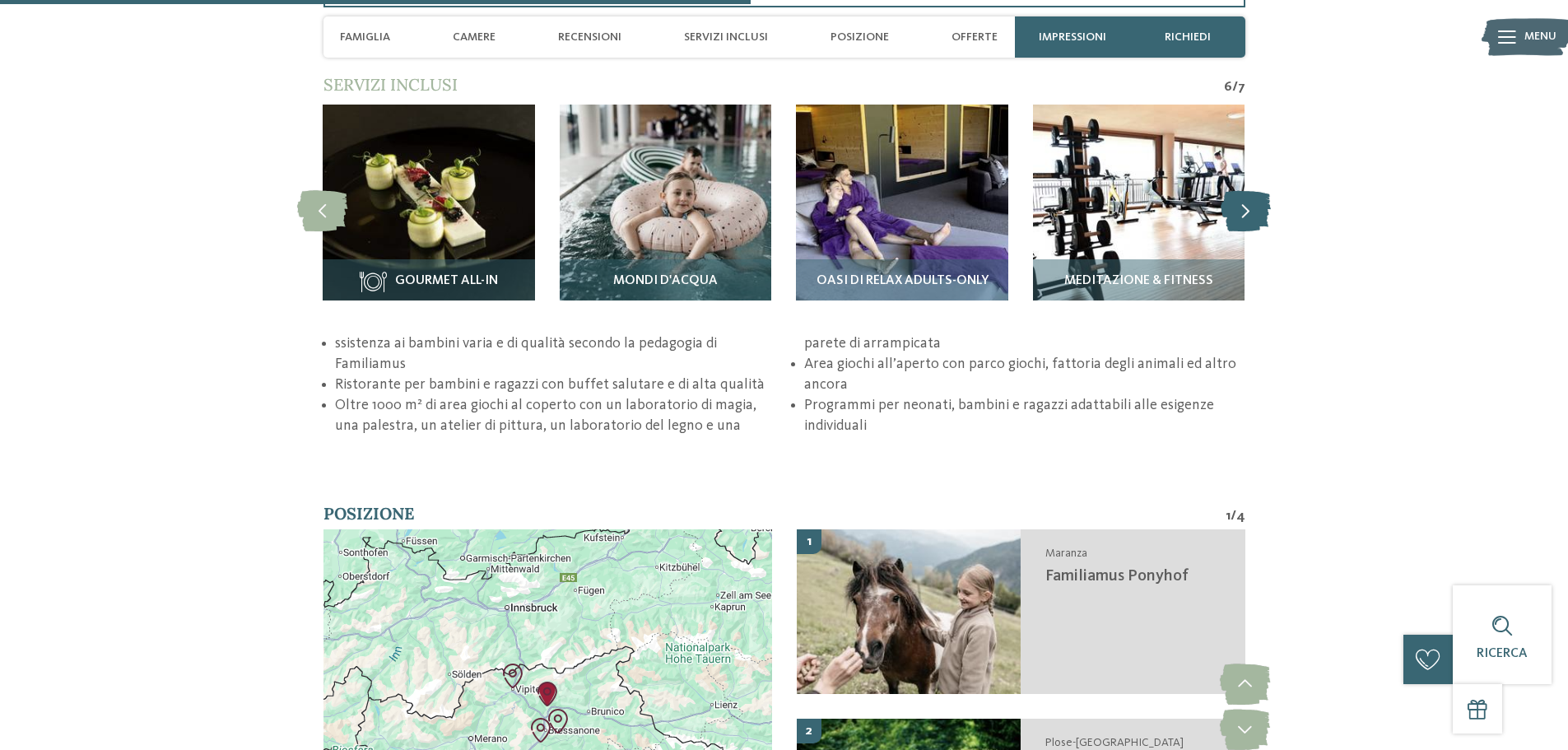
click at [1255, 217] on icon at bounding box center [1245, 211] width 50 height 41
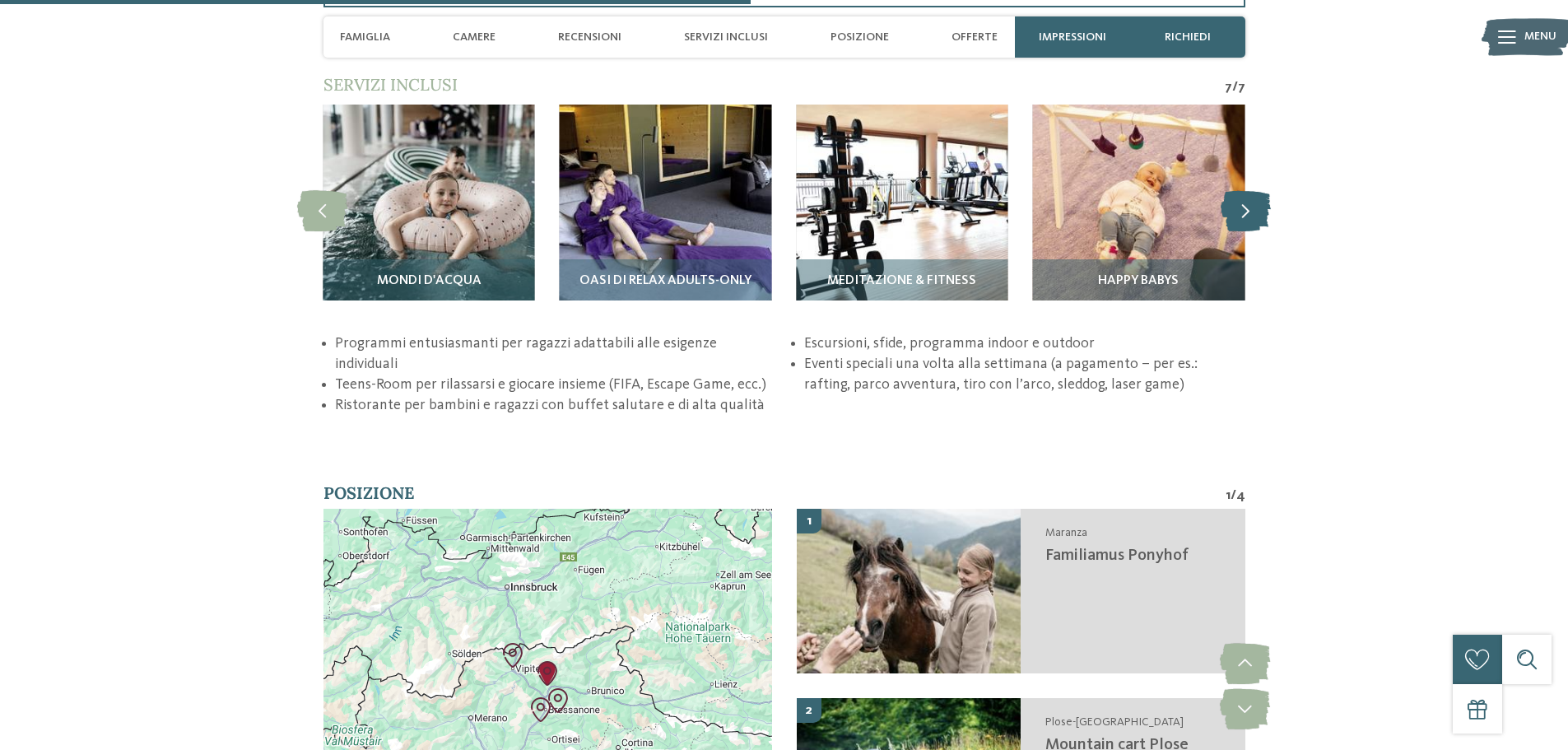
click at [1255, 217] on icon at bounding box center [1245, 211] width 50 height 41
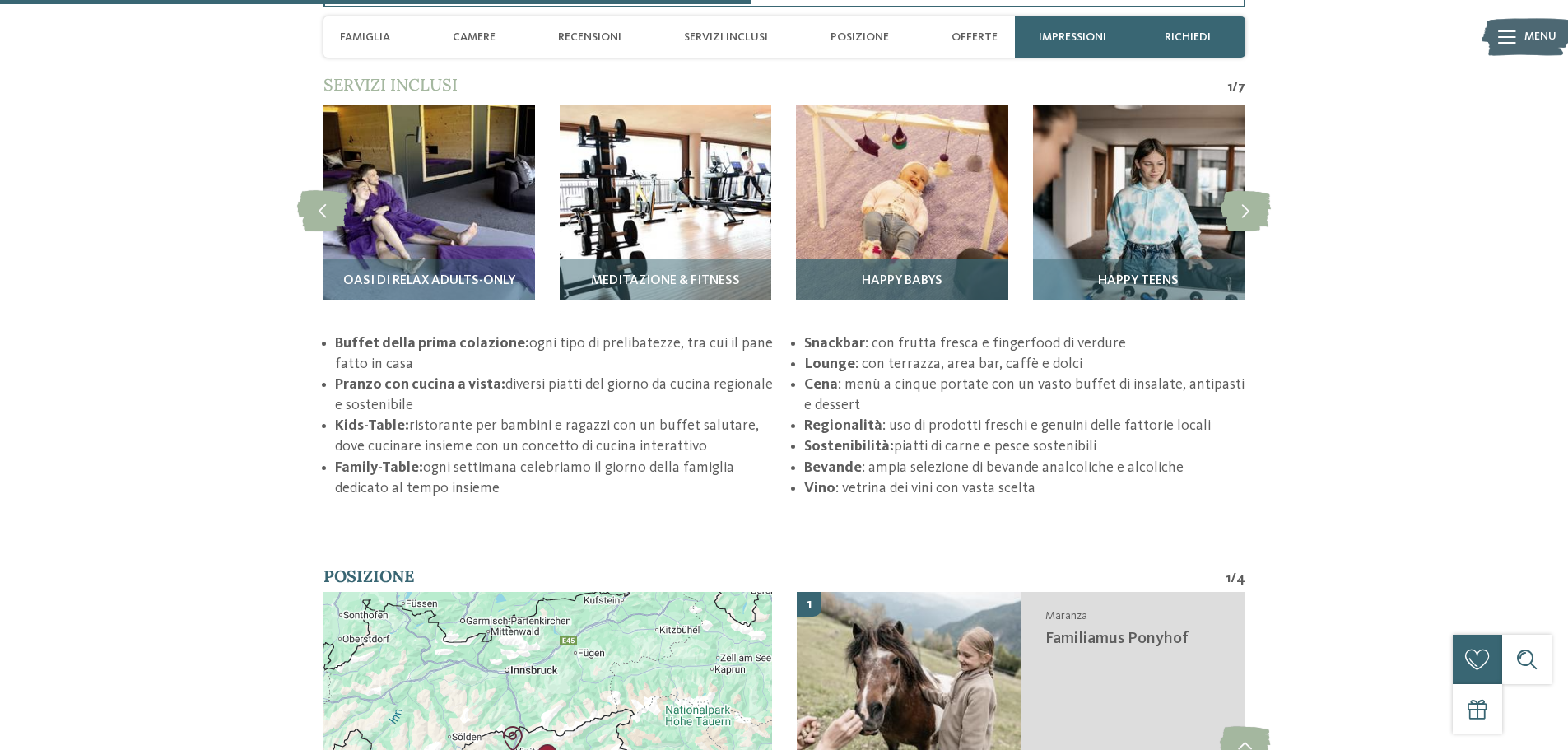
click at [911, 211] on img at bounding box center [901, 209] width 211 height 211
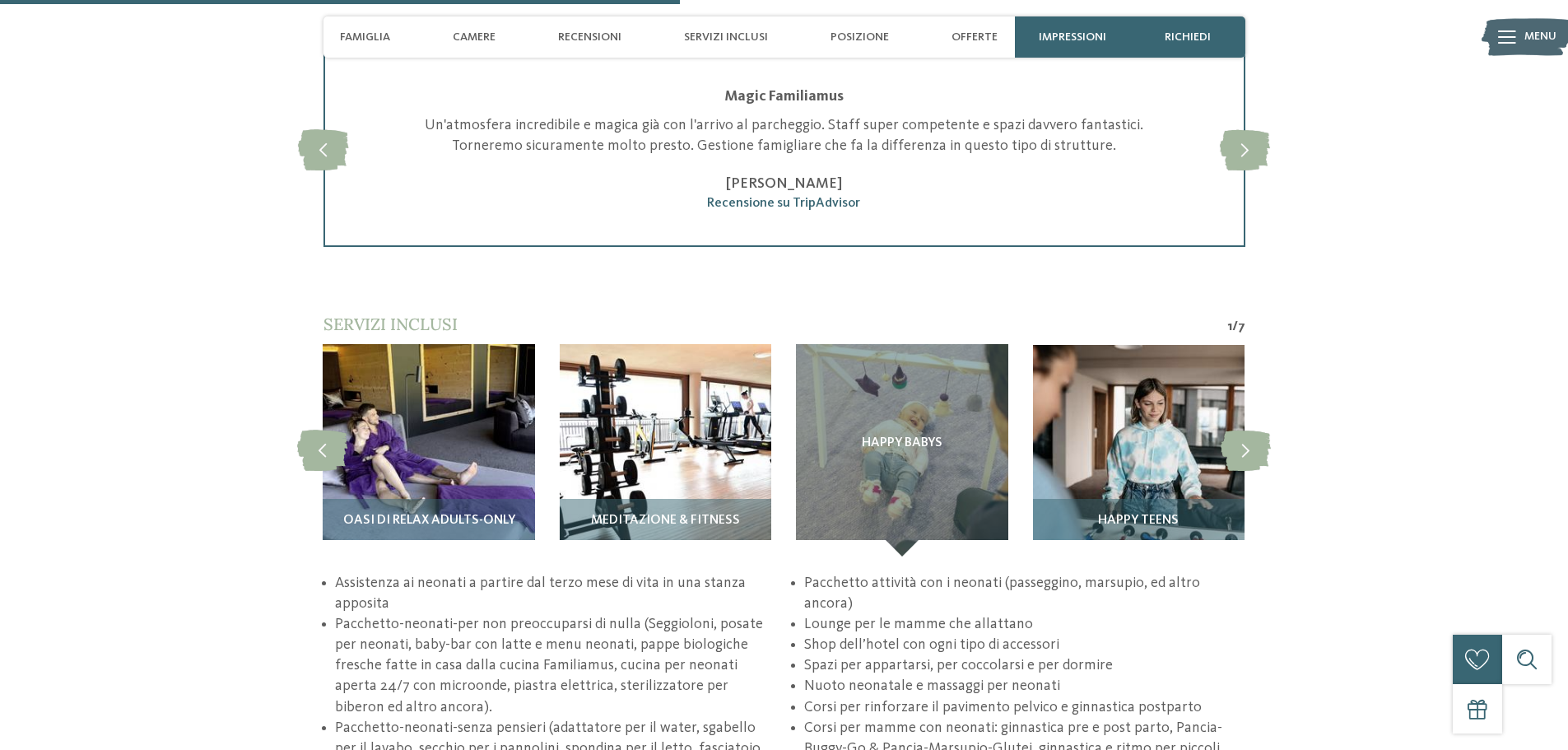
scroll to position [2551, 0]
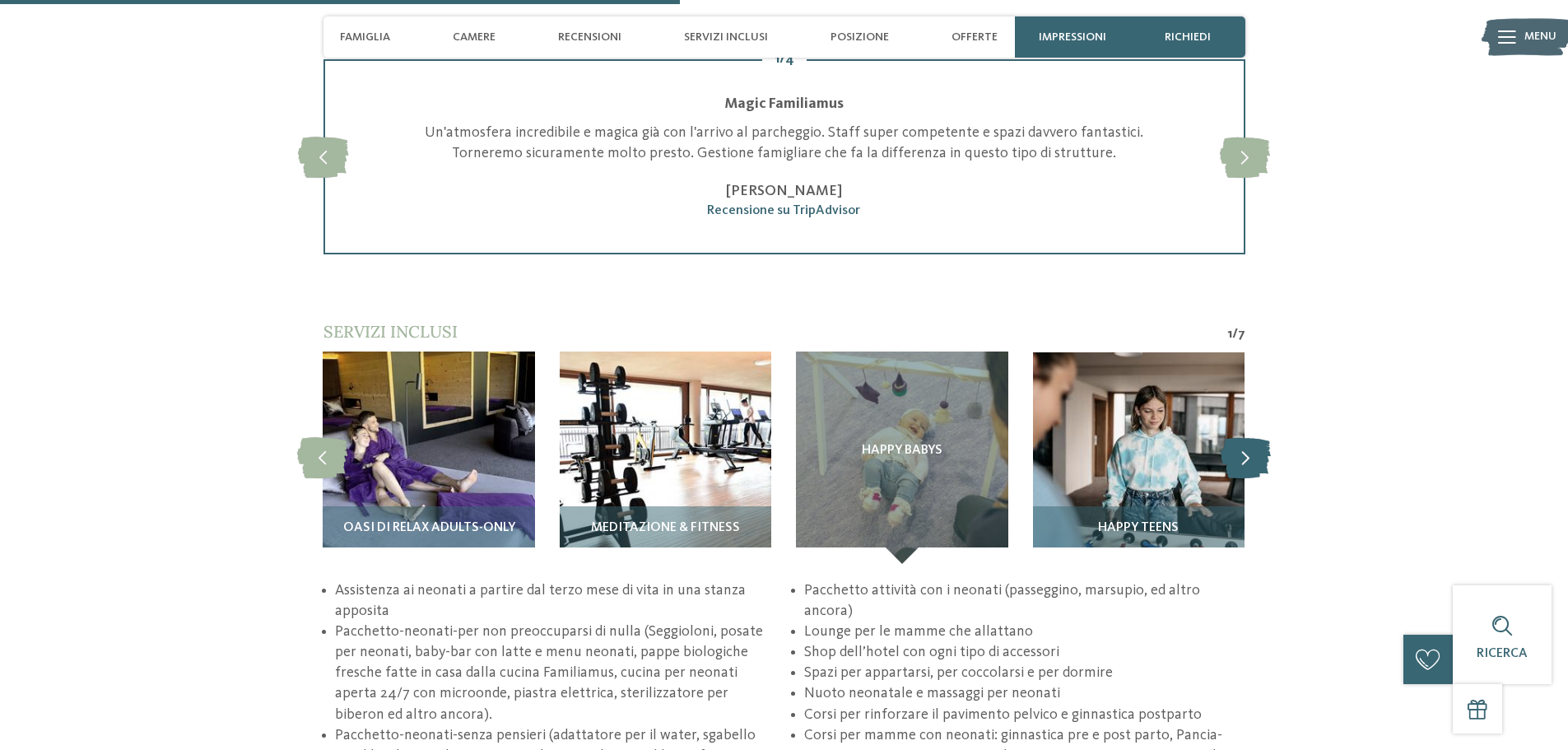
click at [1260, 452] on icon at bounding box center [1245, 458] width 50 height 41
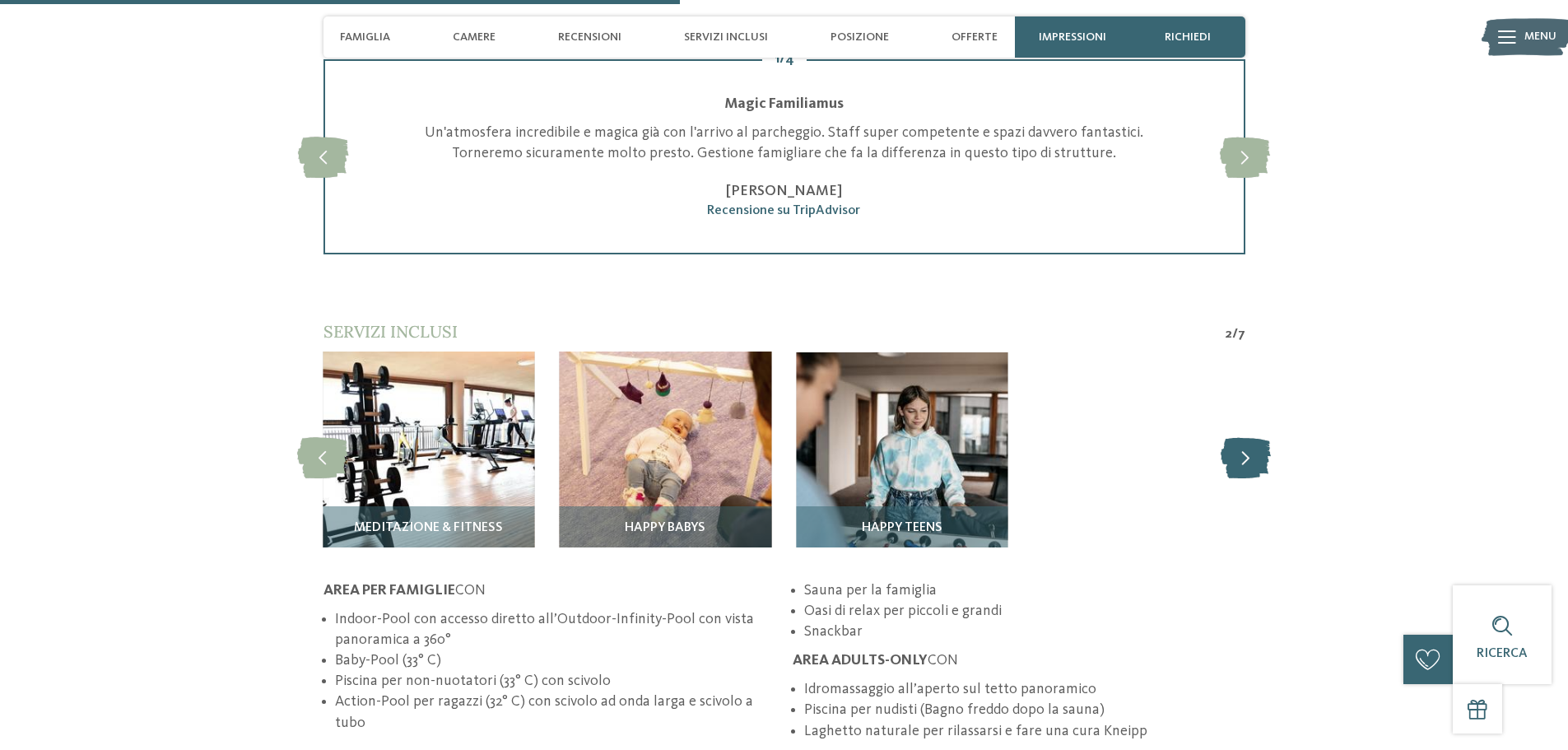
click at [1253, 462] on icon at bounding box center [1245, 458] width 50 height 41
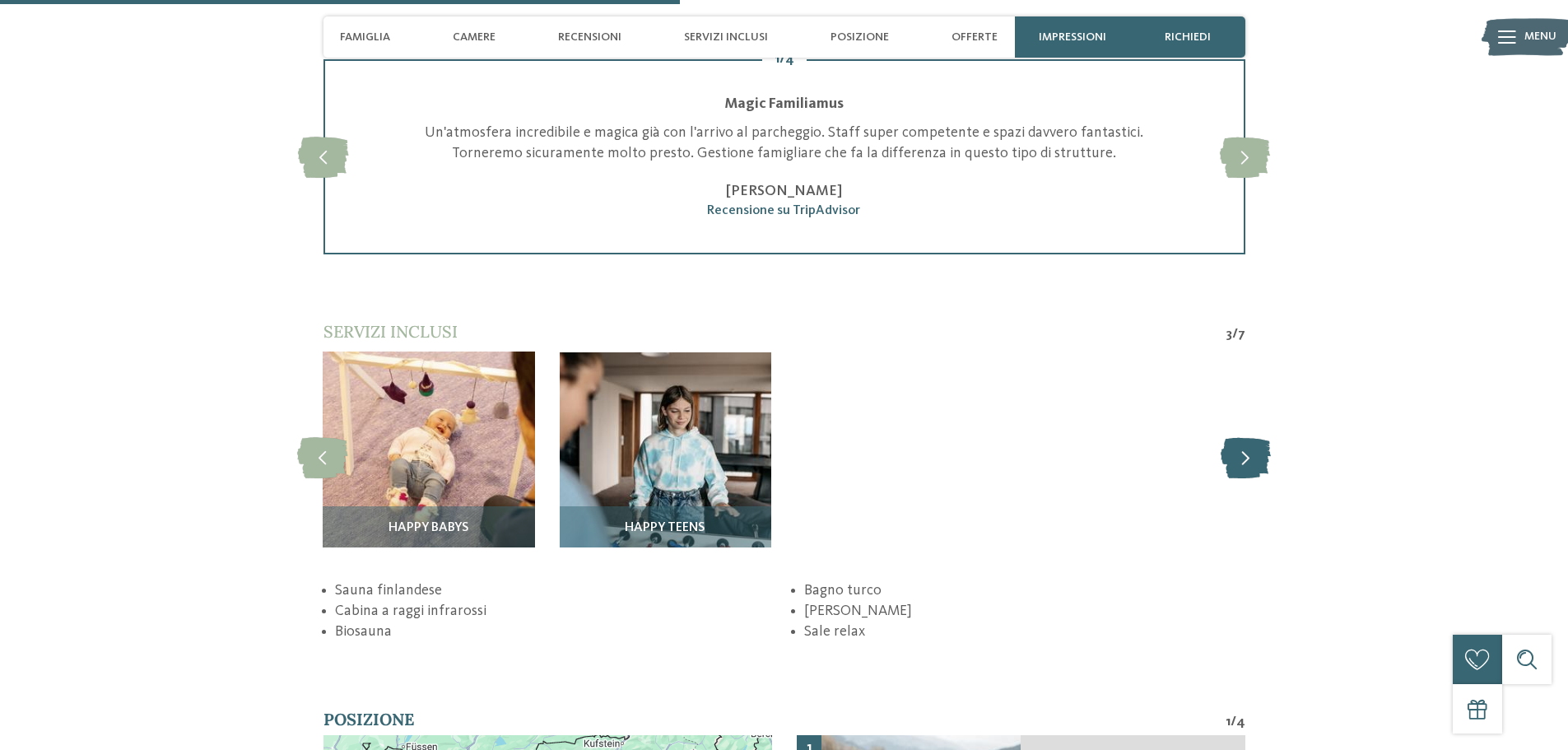
click at [1253, 462] on icon at bounding box center [1245, 458] width 50 height 41
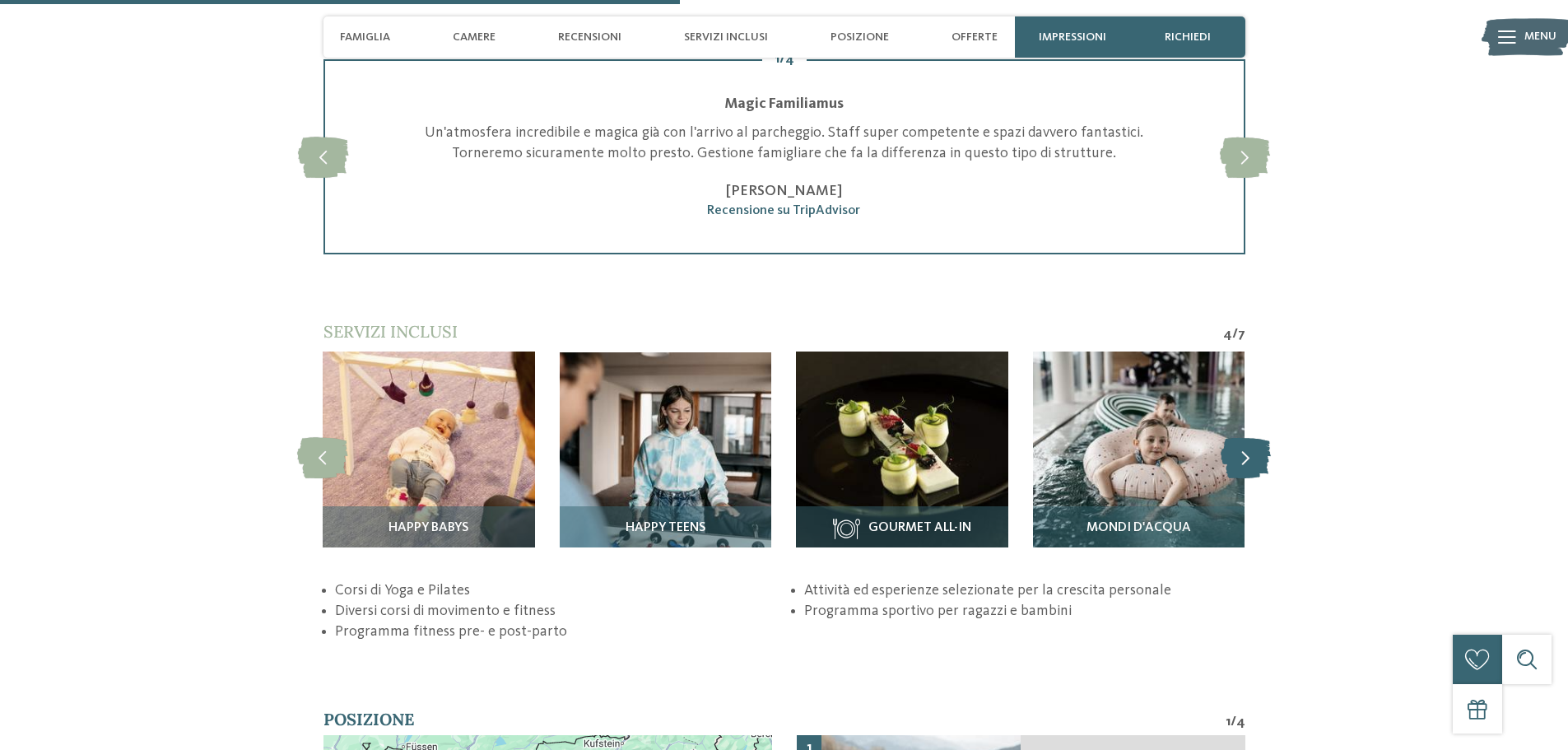
click at [1253, 462] on icon at bounding box center [1245, 458] width 50 height 41
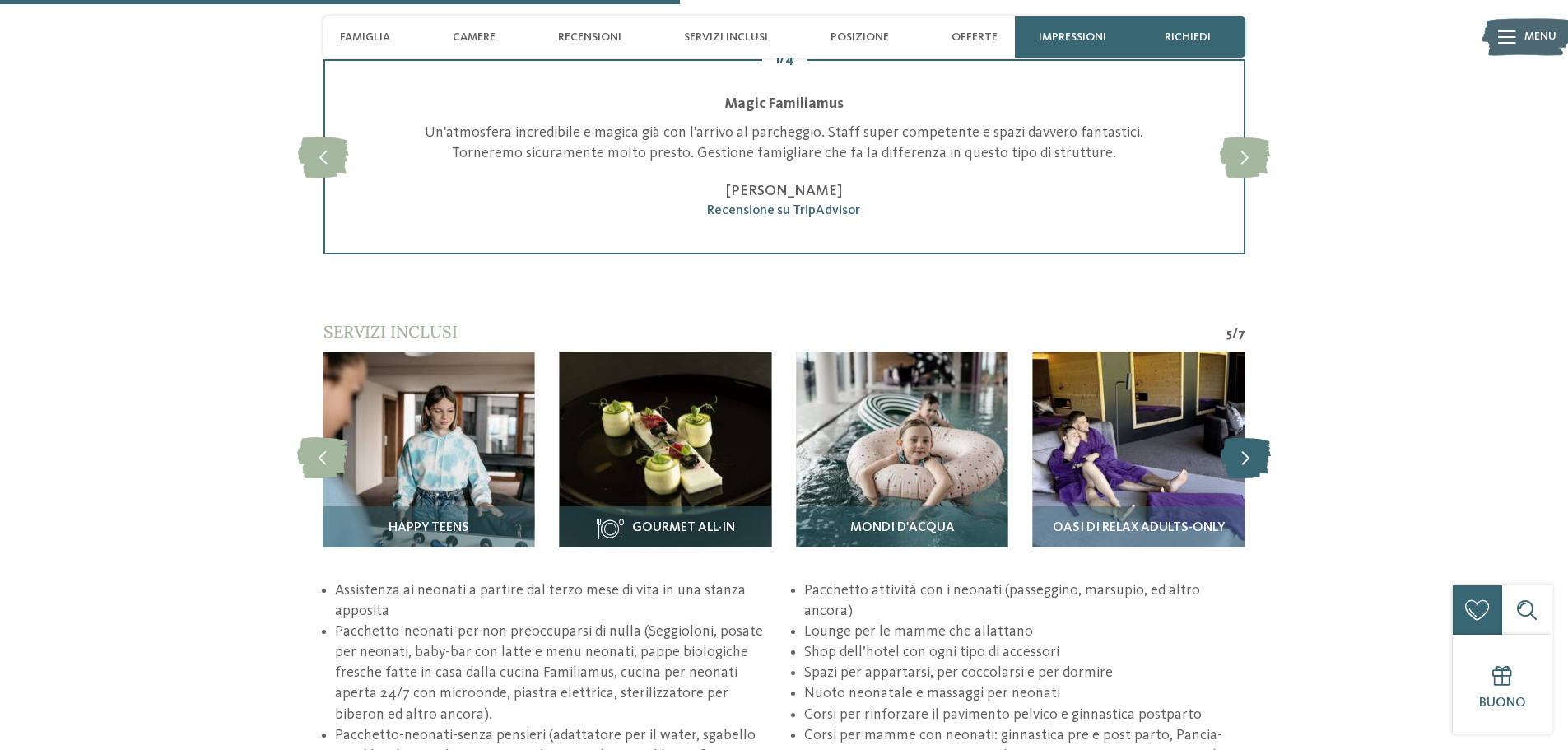
click at [1253, 462] on icon at bounding box center [1245, 458] width 50 height 41
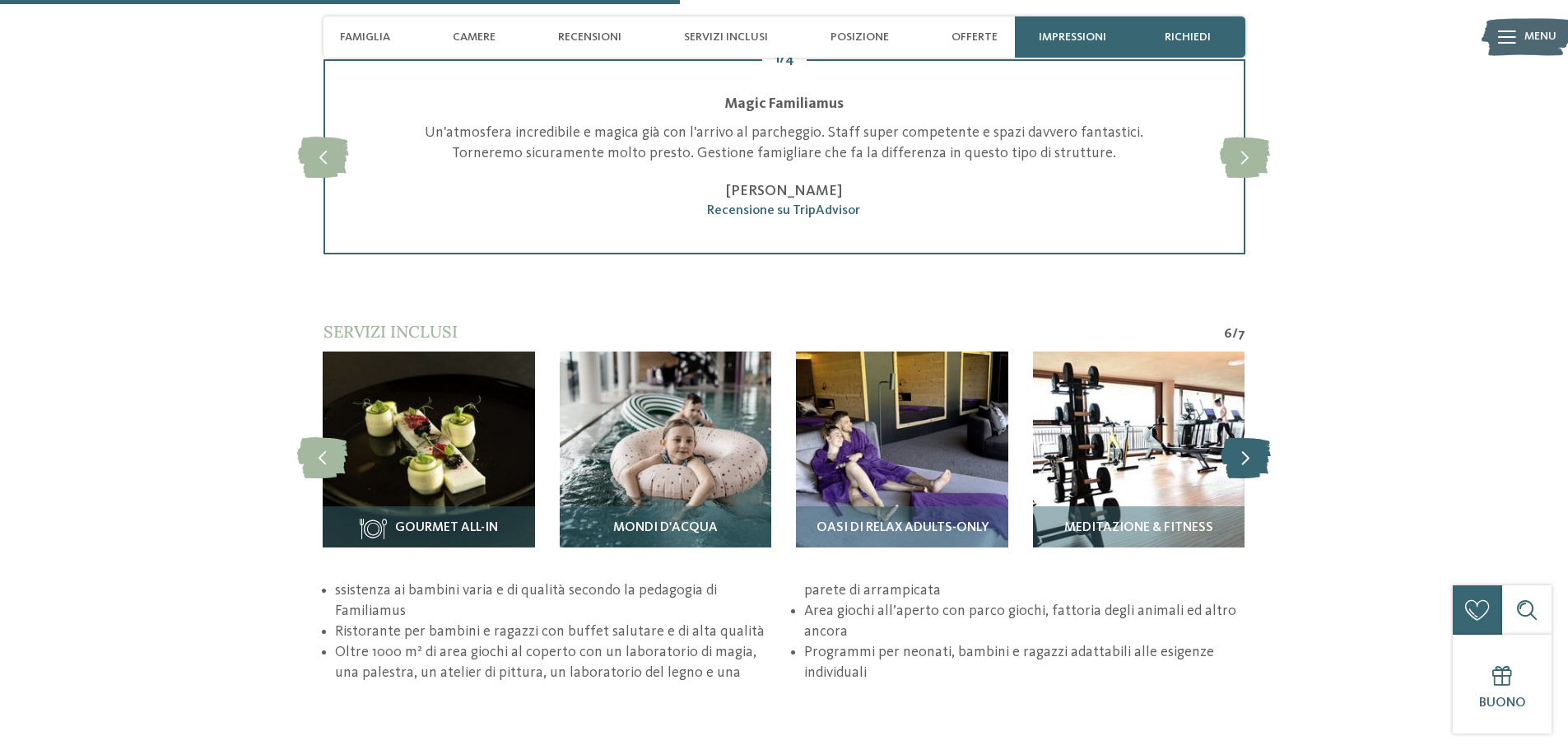
click at [1253, 462] on icon at bounding box center [1245, 458] width 50 height 41
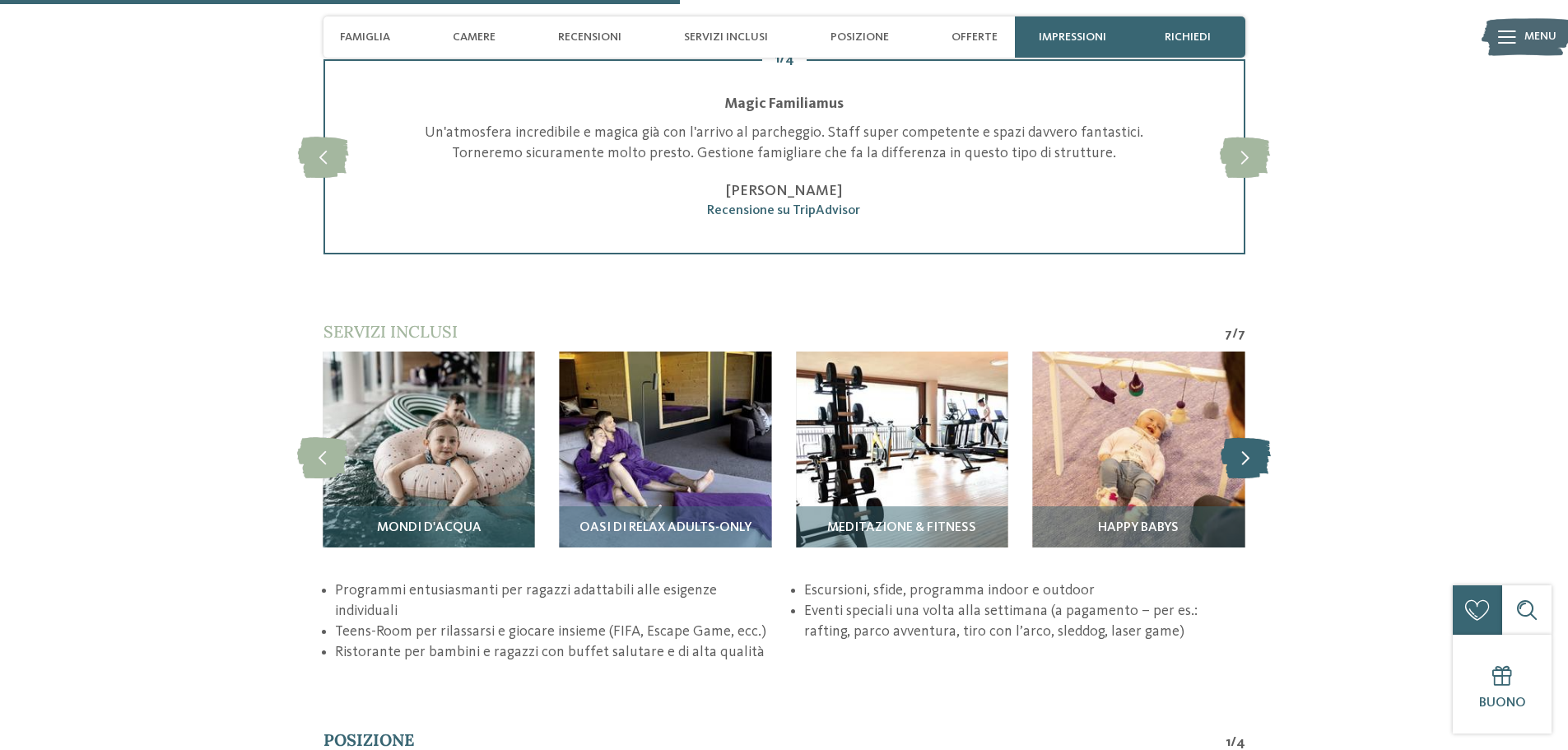
click at [1253, 462] on icon at bounding box center [1245, 458] width 50 height 41
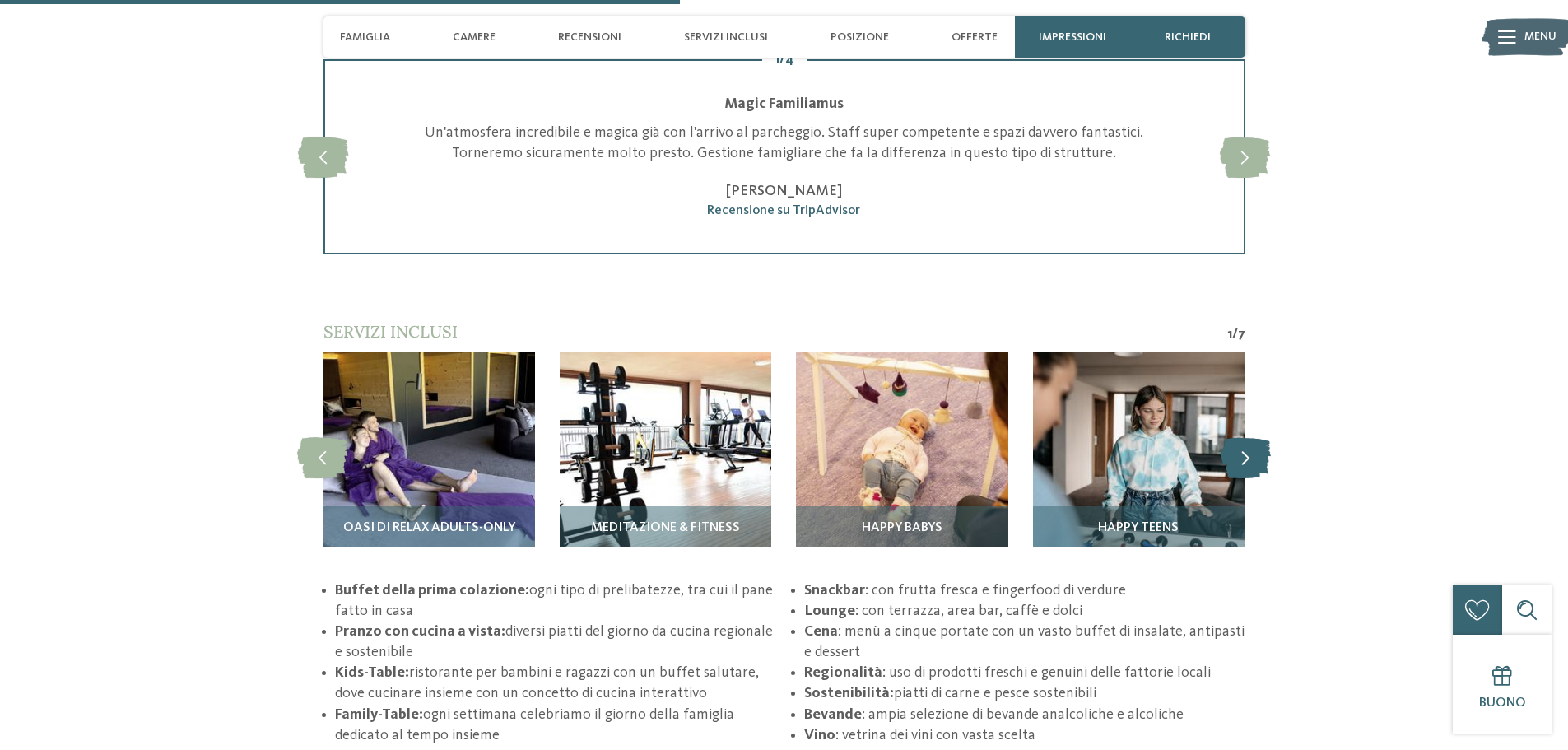
click at [1253, 462] on icon at bounding box center [1245, 458] width 50 height 41
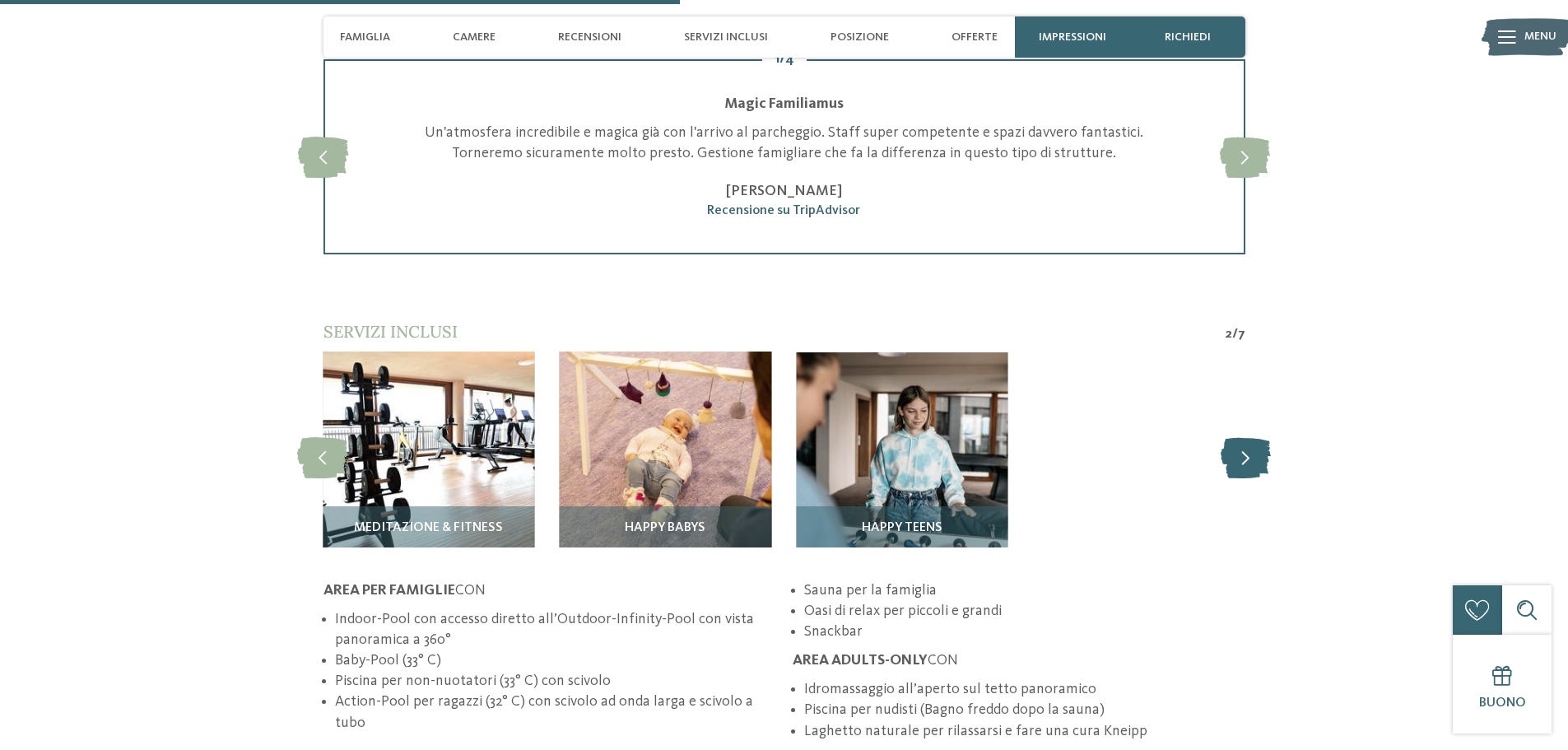
click at [1253, 462] on icon at bounding box center [1245, 458] width 50 height 41
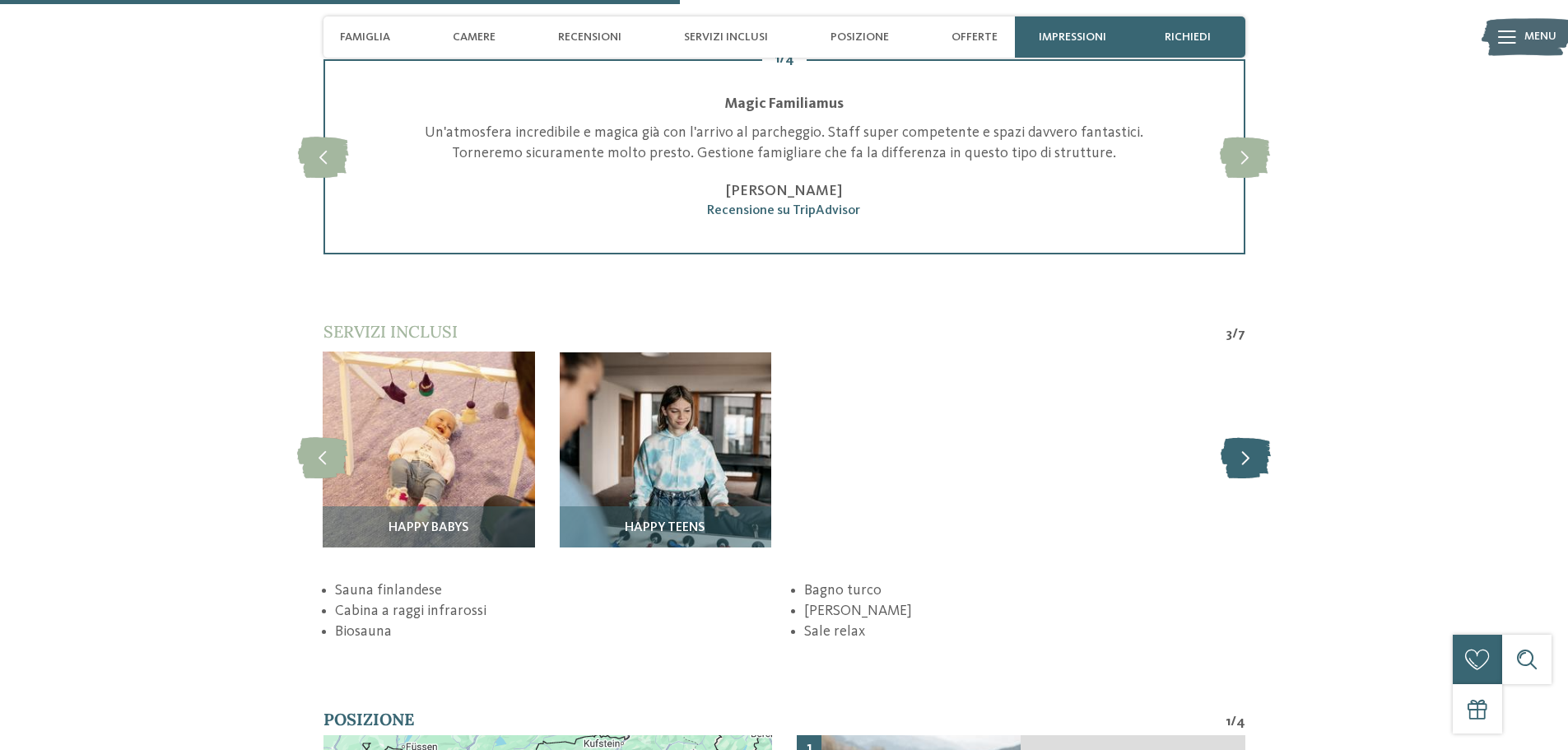
click at [1253, 462] on icon at bounding box center [1245, 458] width 50 height 41
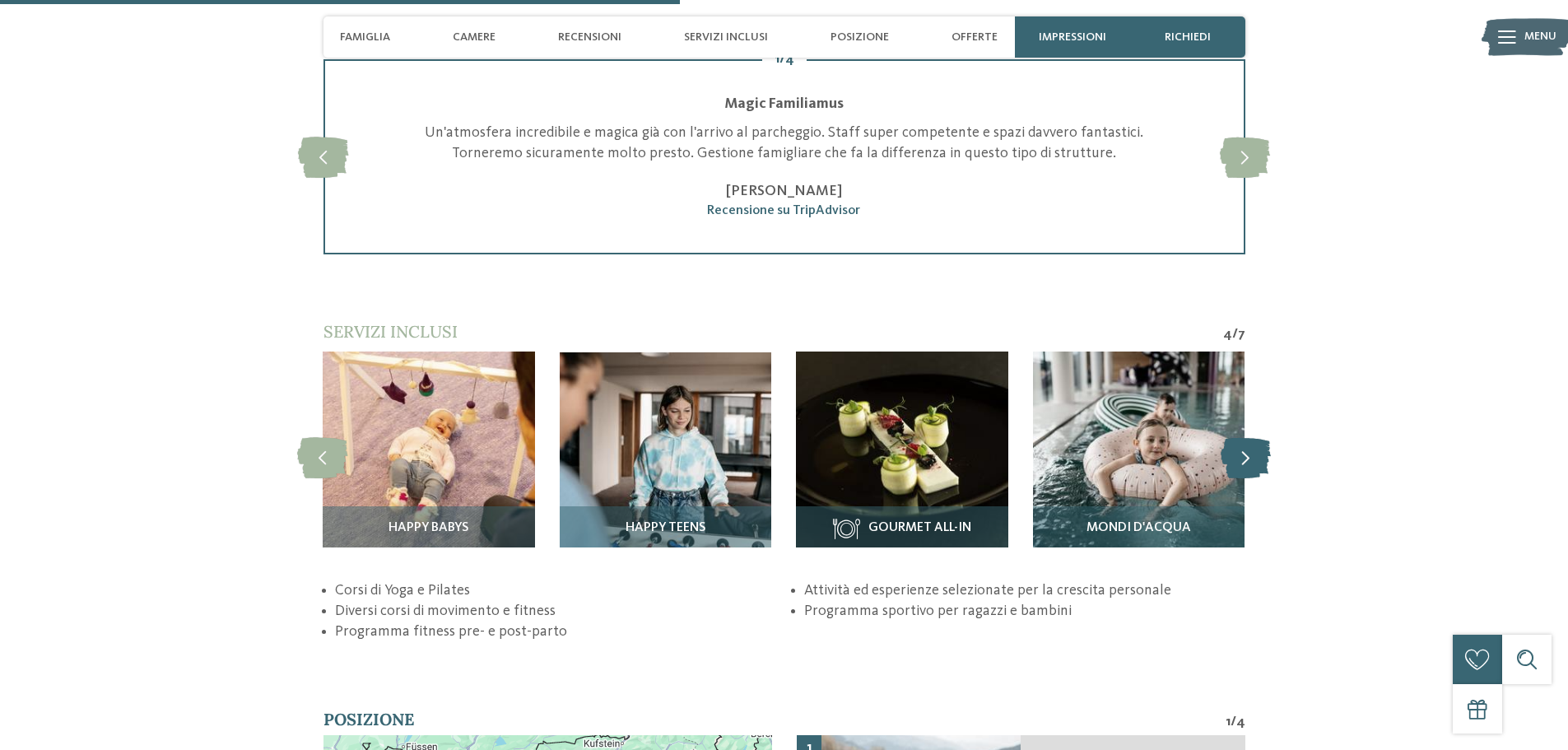
click at [1253, 462] on icon at bounding box center [1245, 458] width 50 height 41
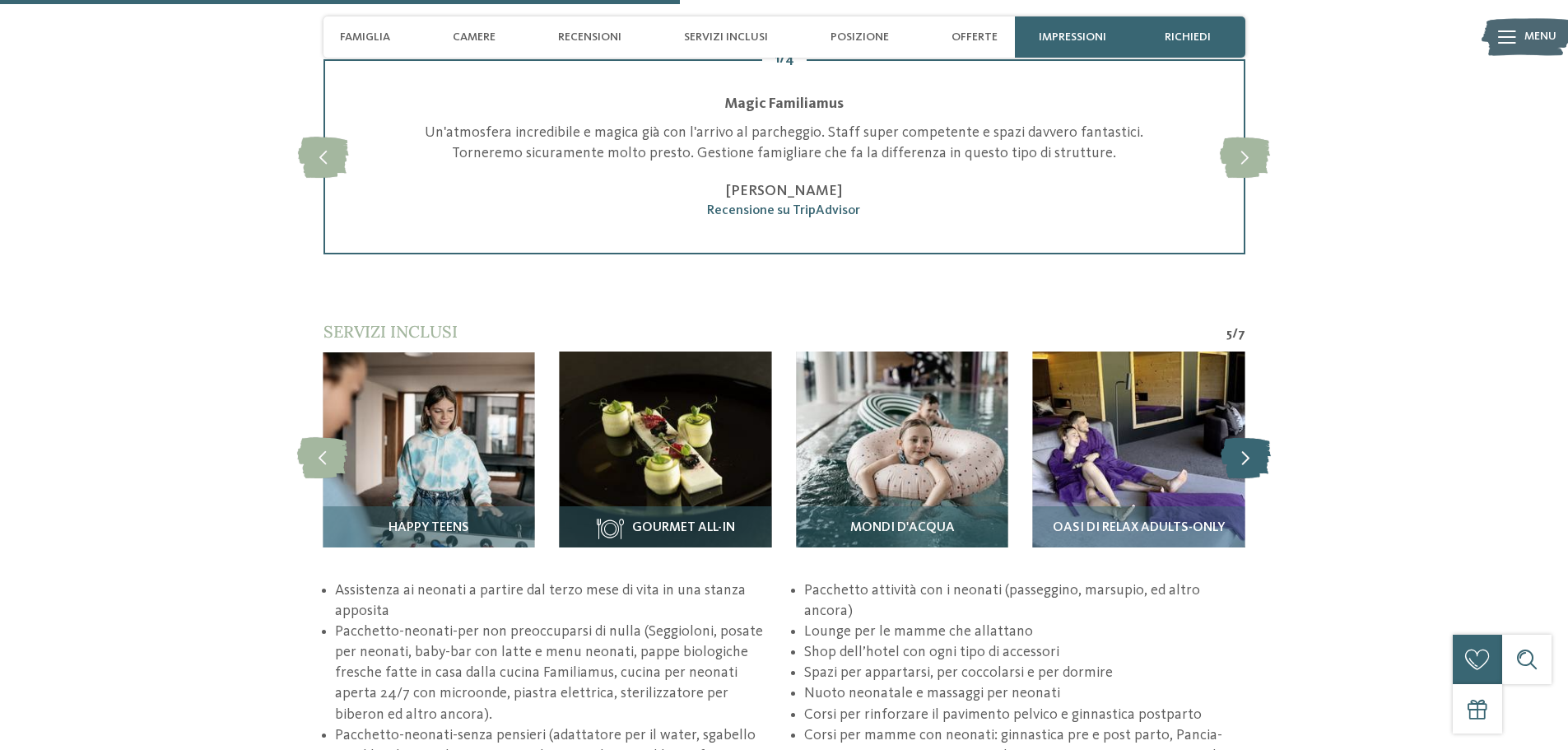
click at [1253, 462] on icon at bounding box center [1245, 458] width 50 height 41
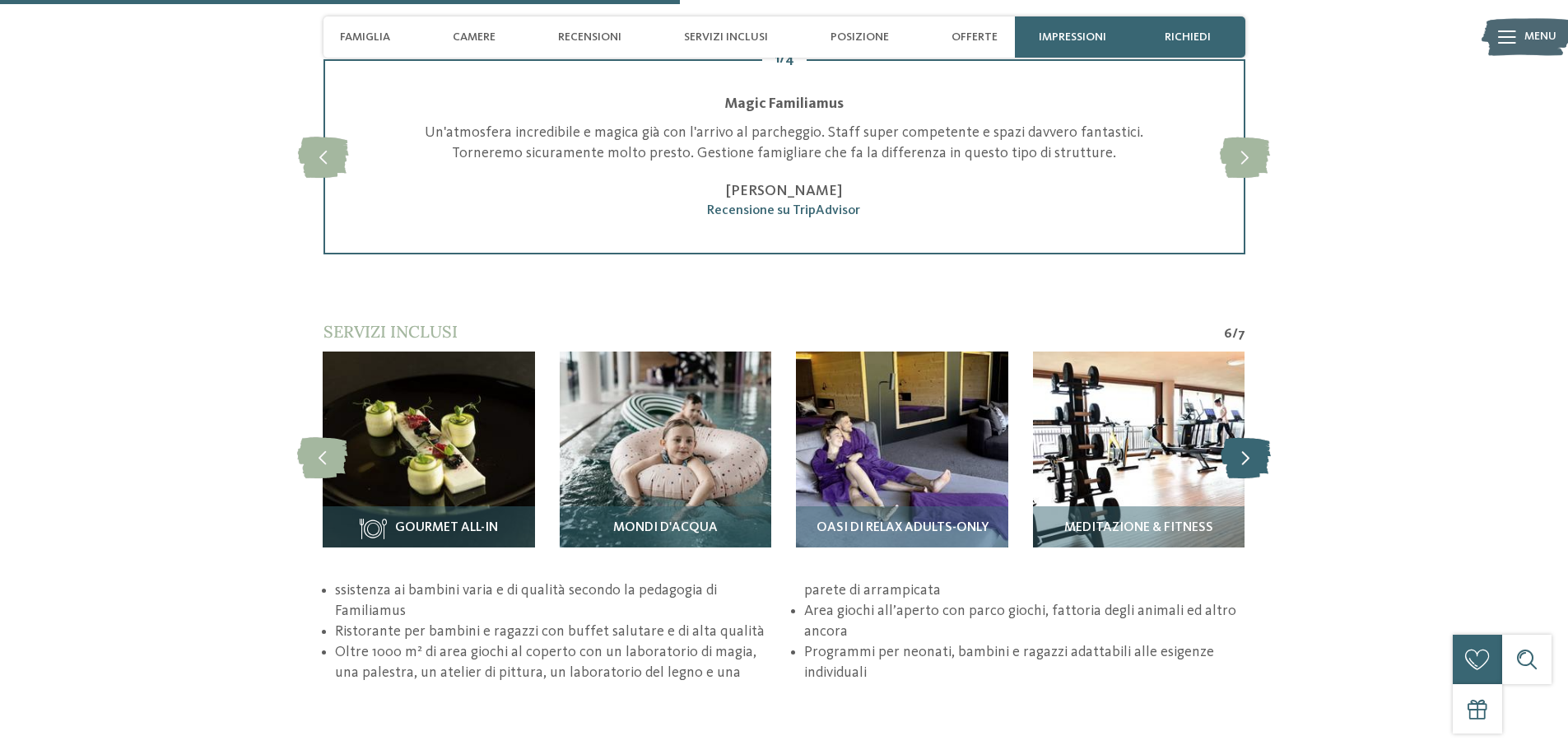
click at [1253, 462] on icon at bounding box center [1245, 458] width 50 height 41
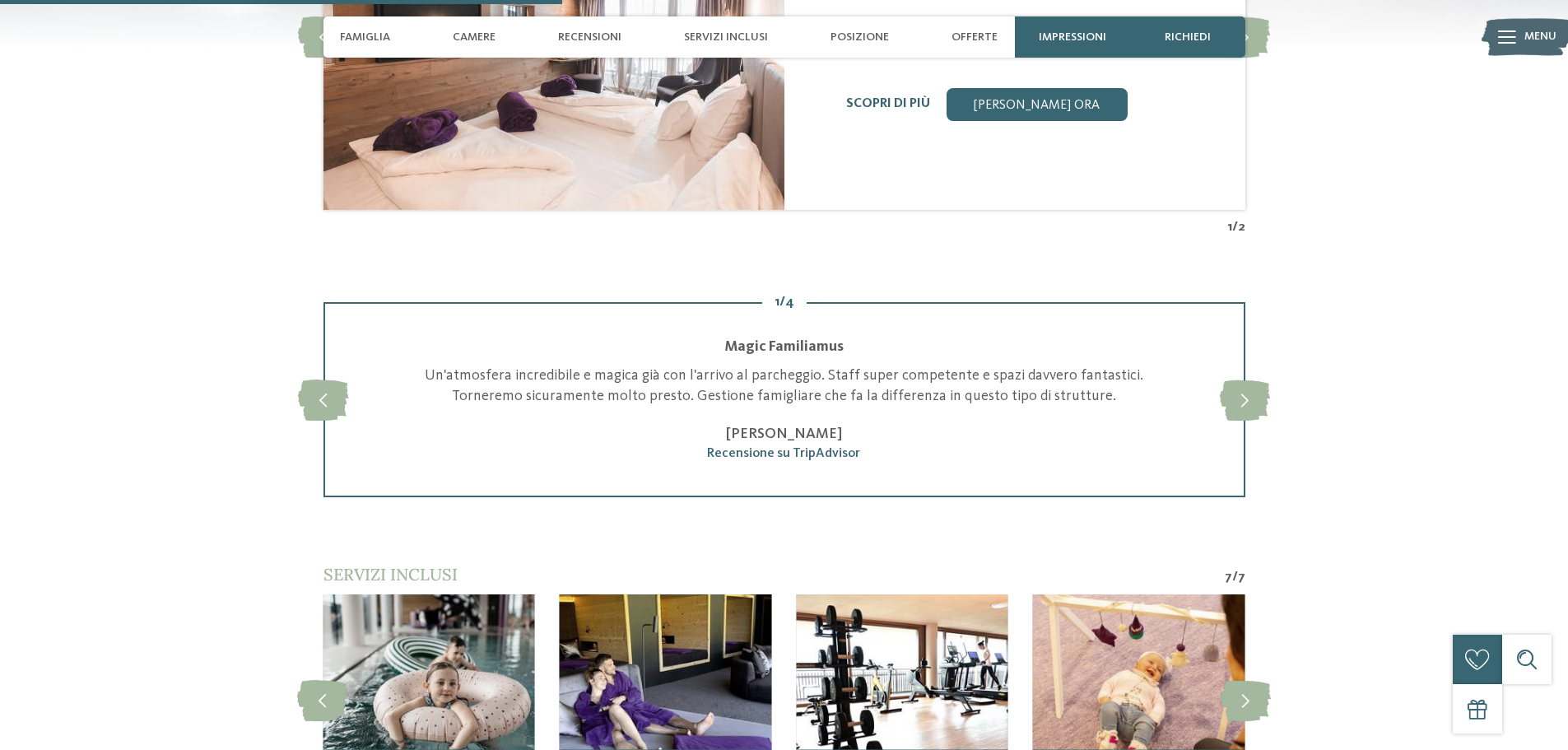
scroll to position [2058, 0]
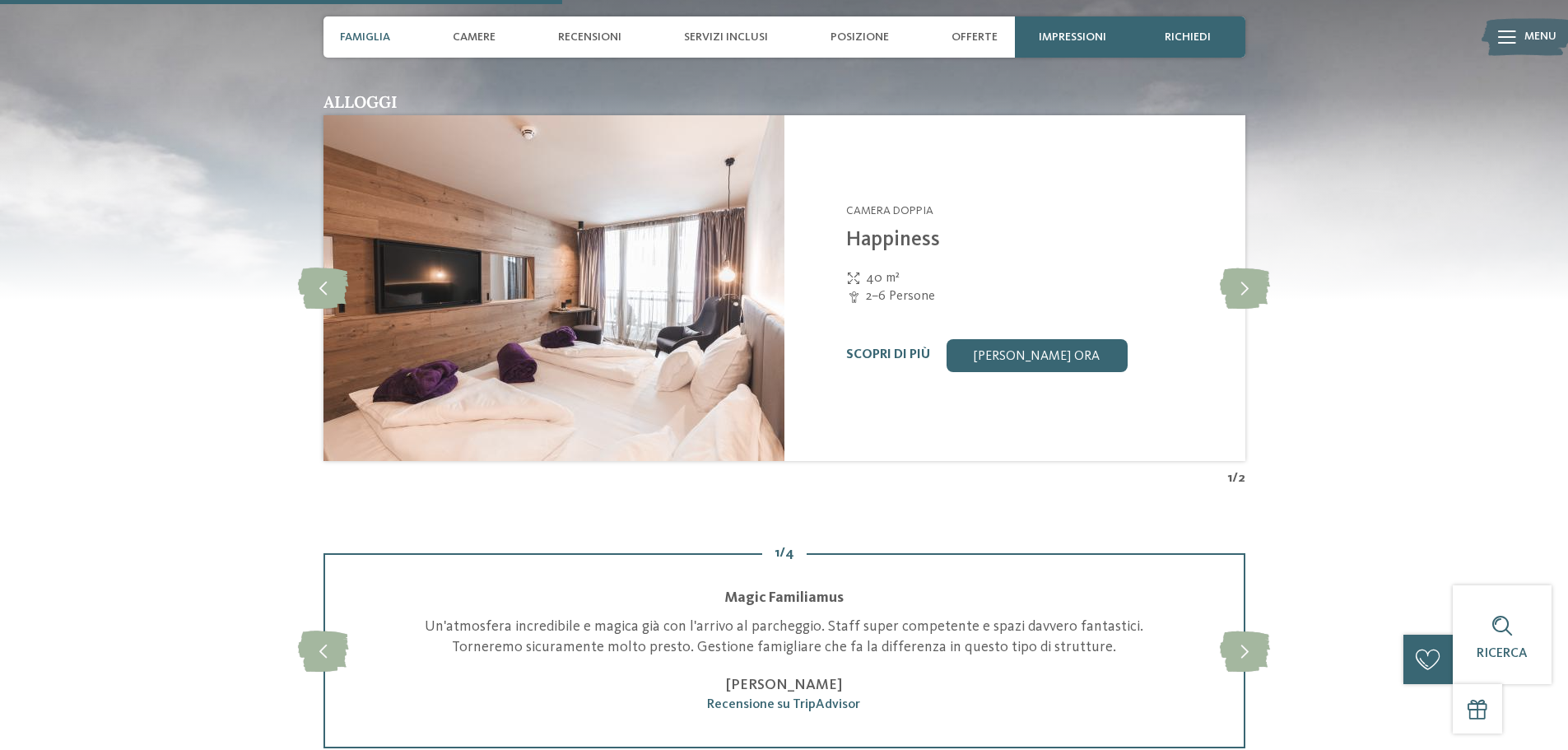
click at [364, 36] on span "Famiglia" at bounding box center [364, 37] width 50 height 14
click at [363, 36] on span "Famiglia" at bounding box center [364, 37] width 50 height 14
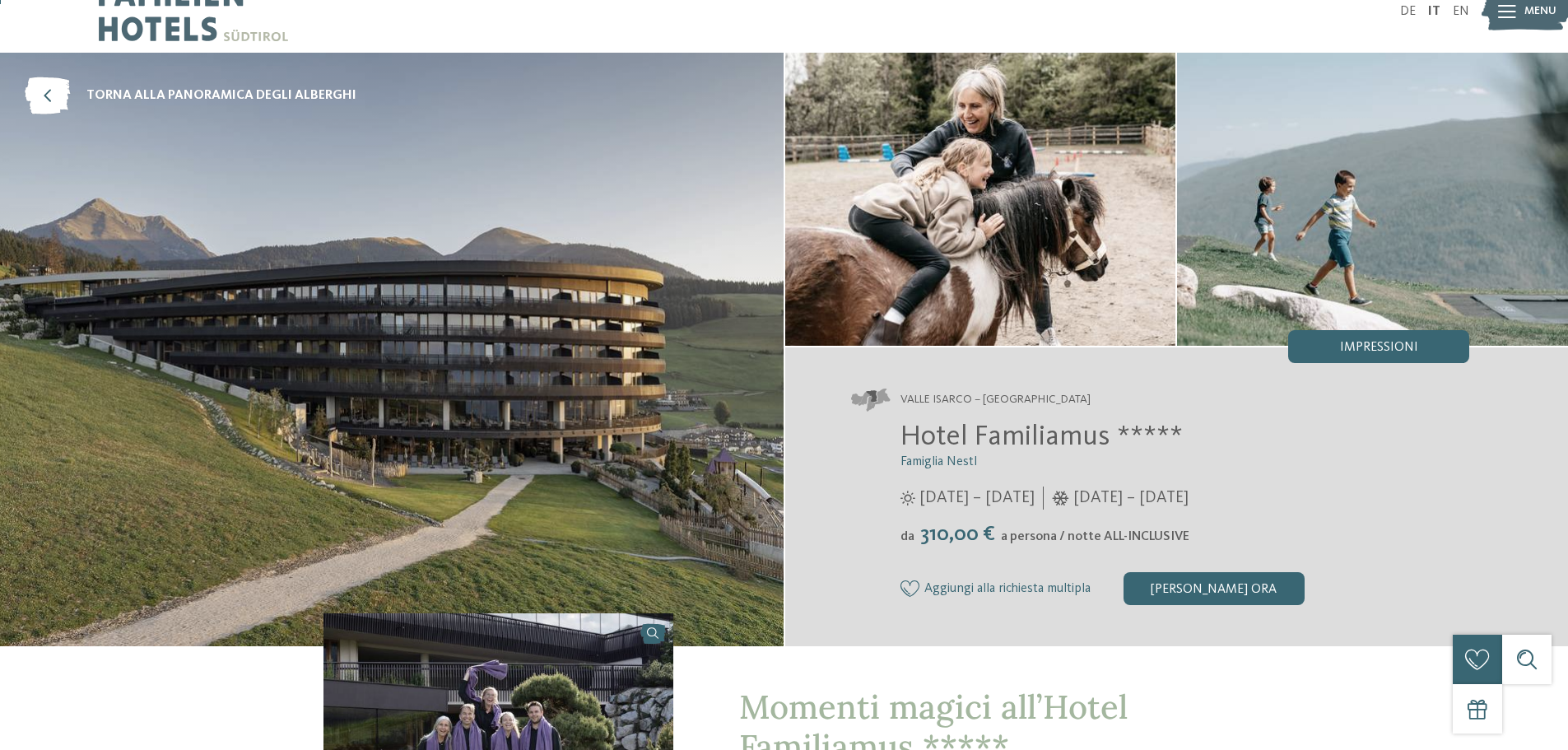
scroll to position [0, 0]
